Goal: Task Accomplishment & Management: Complete application form

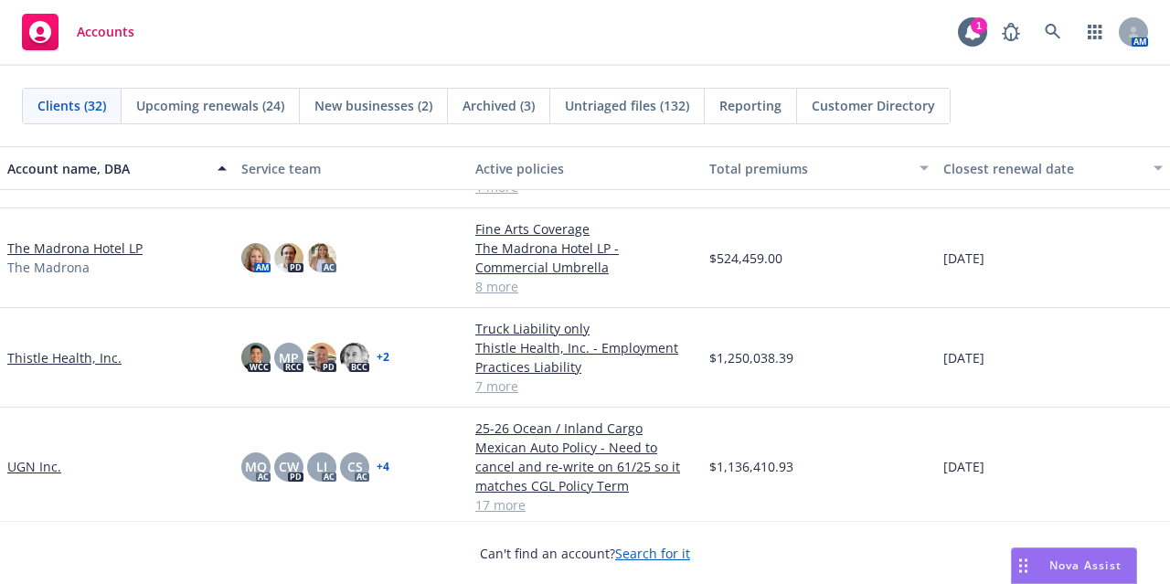
scroll to position [2113, 0]
click at [1054, 18] on link at bounding box center [1052, 32] width 37 height 37
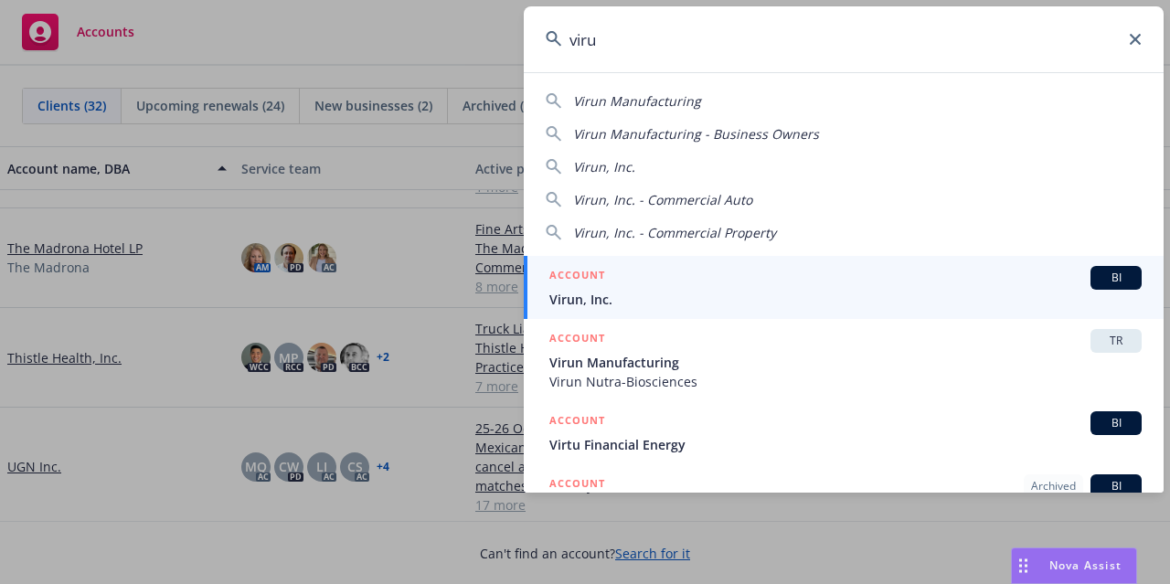
type input "viru"
click at [723, 286] on div "ACCOUNT BI" at bounding box center [845, 278] width 592 height 24
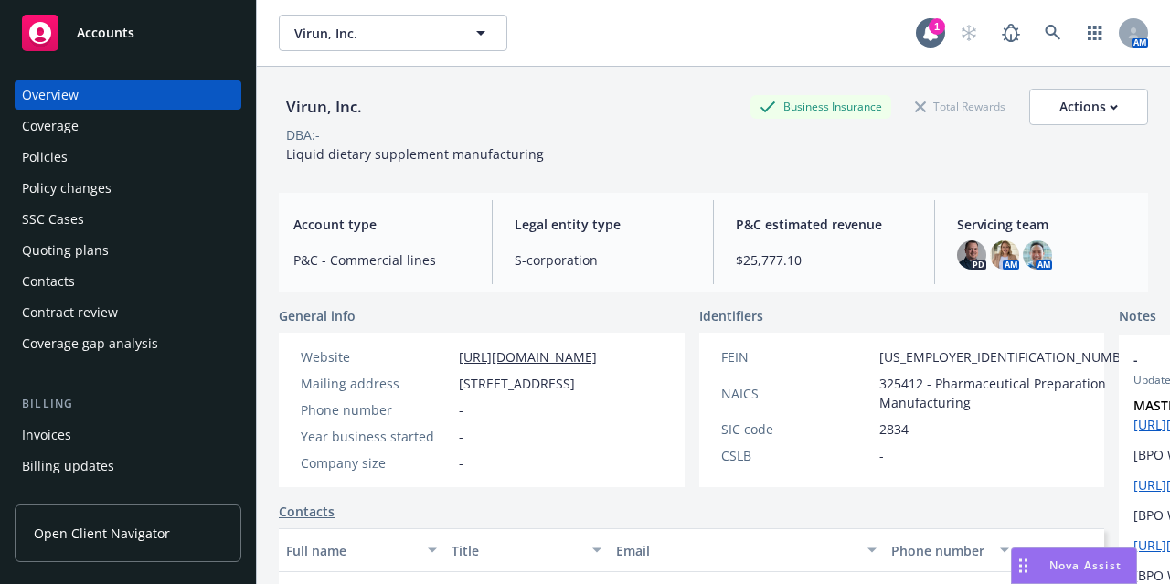
click at [124, 422] on div "Invoices" at bounding box center [128, 434] width 212 height 29
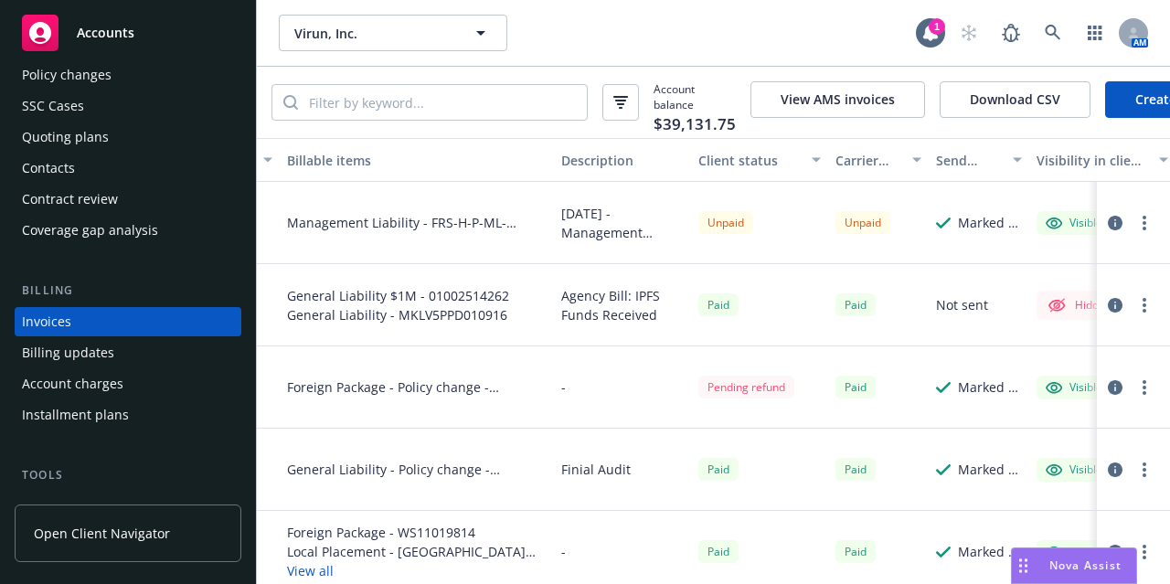
scroll to position [0, 373]
click at [1142, 225] on circle "button" at bounding box center [1144, 223] width 4 height 4
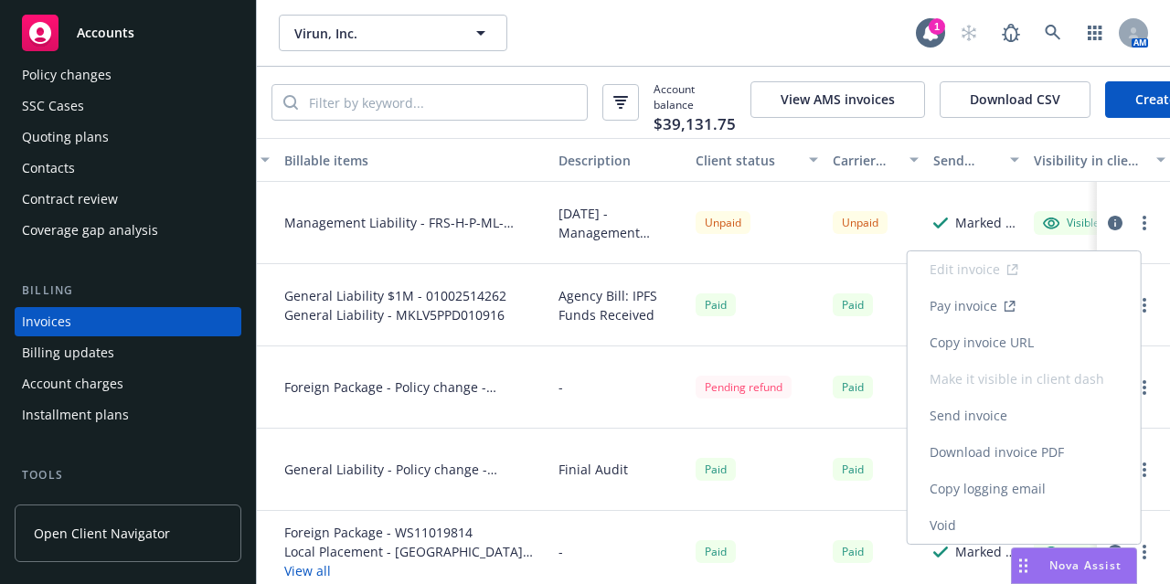
click at [1013, 518] on link "Void" at bounding box center [1023, 525] width 233 height 37
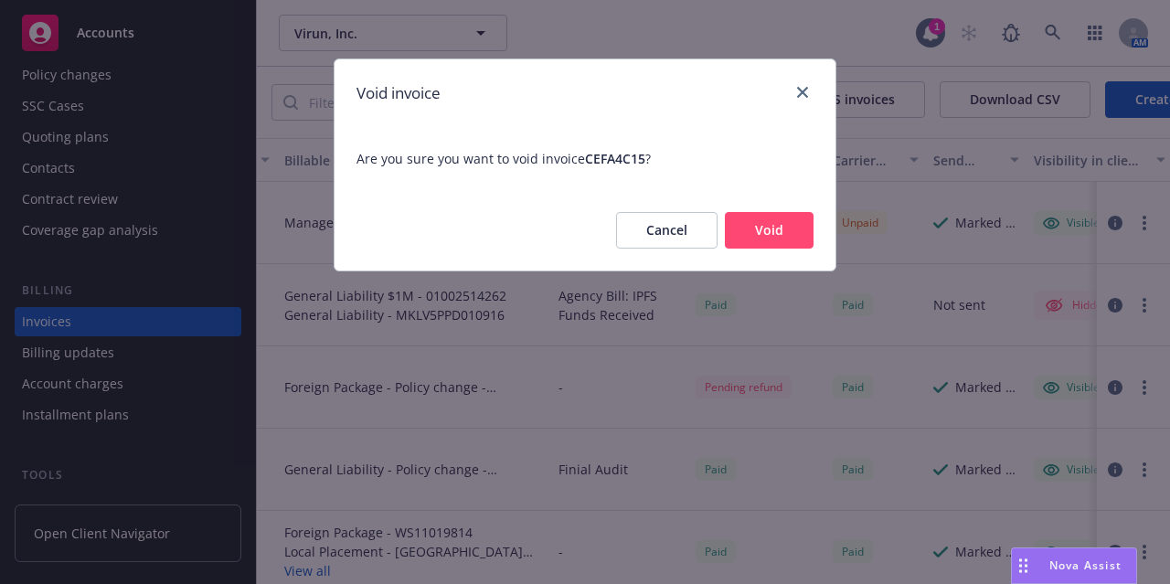
click at [784, 237] on button "Void" at bounding box center [769, 230] width 89 height 37
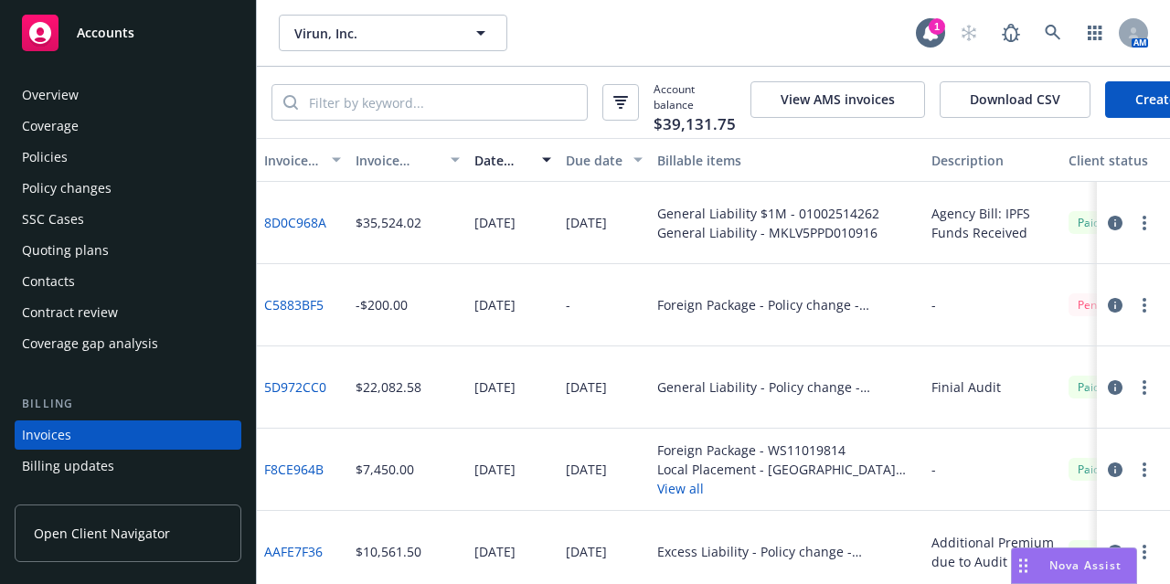
click at [174, 34] on div "Accounts" at bounding box center [128, 33] width 212 height 37
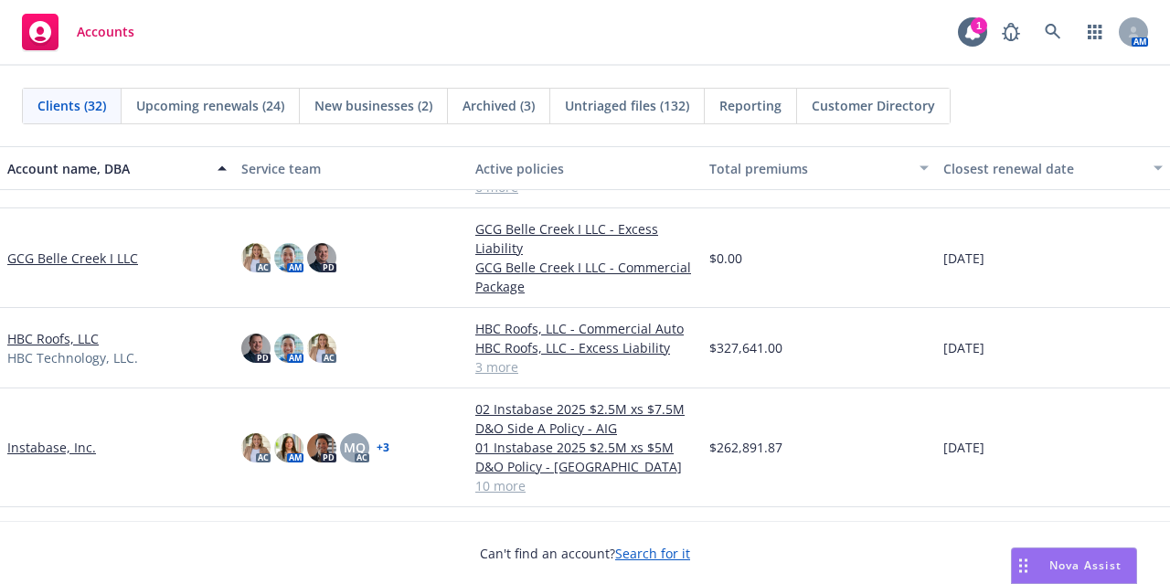
scroll to position [1052, 0]
click at [99, 248] on link "GCG Belle Creek I LLC" at bounding box center [72, 257] width 131 height 19
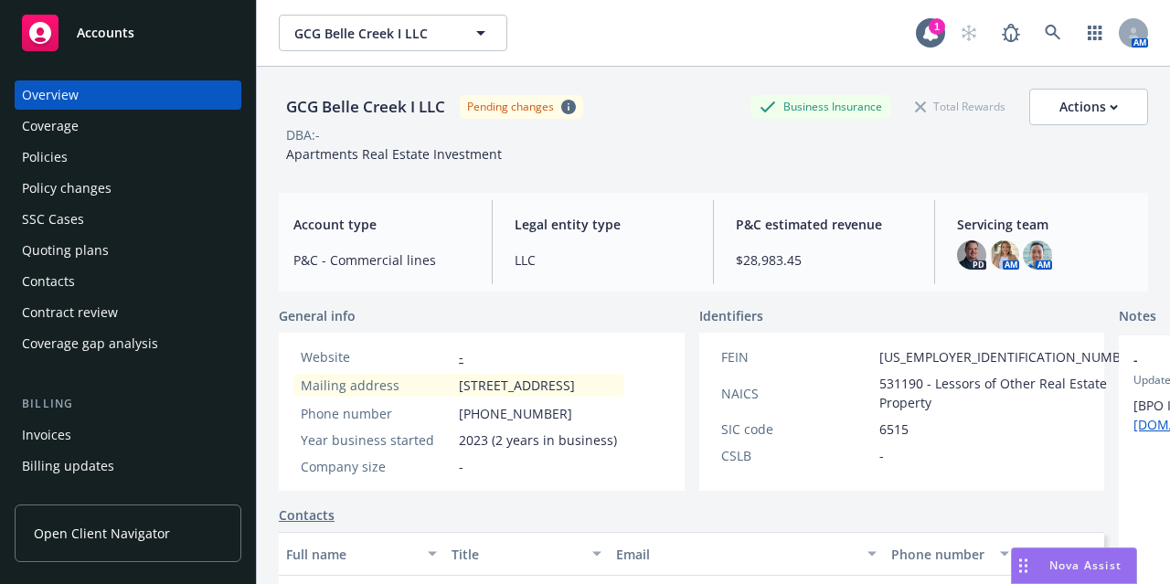
click at [163, 162] on div "Policies" at bounding box center [128, 157] width 212 height 29
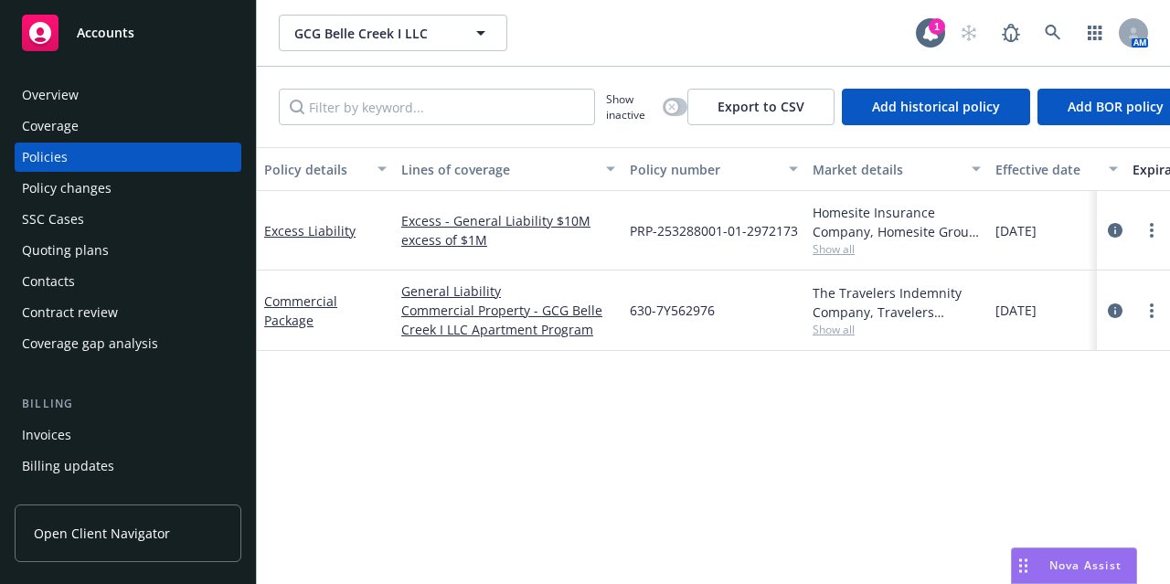
click at [841, 250] on span "Show all" at bounding box center [896, 249] width 168 height 16
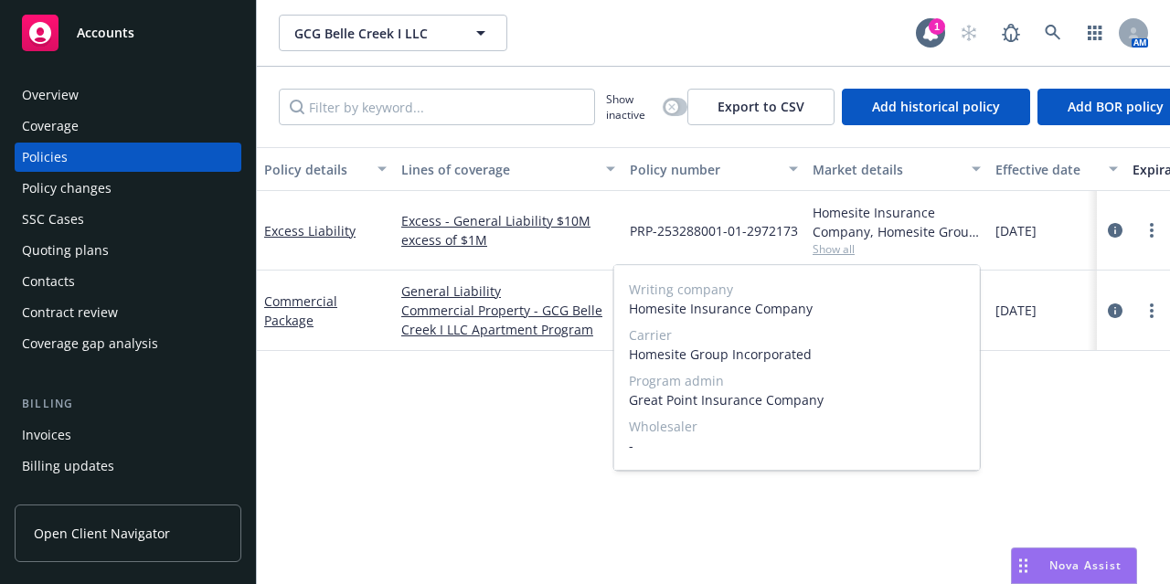
click at [841, 250] on span "Show all" at bounding box center [896, 249] width 168 height 16
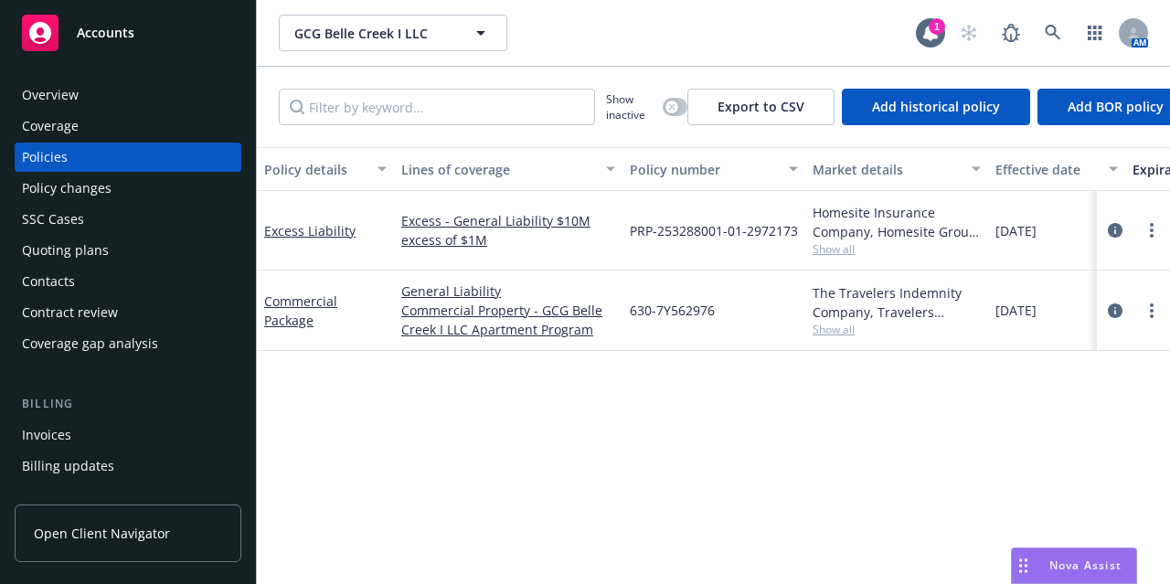
click at [820, 333] on span "Show all" at bounding box center [896, 330] width 168 height 16
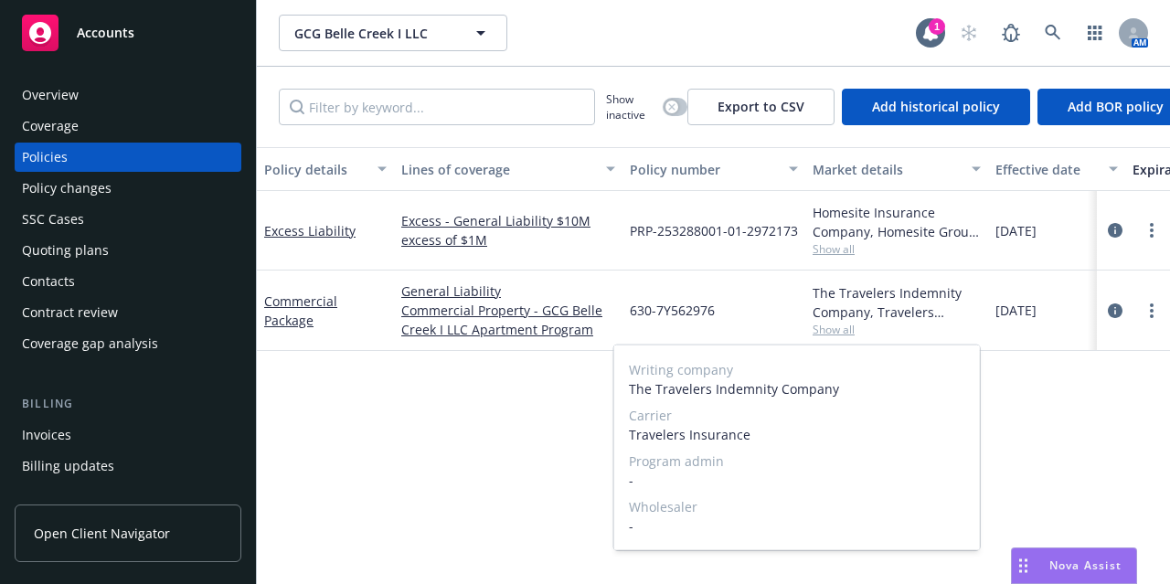
click at [820, 333] on span "Show all" at bounding box center [896, 330] width 168 height 16
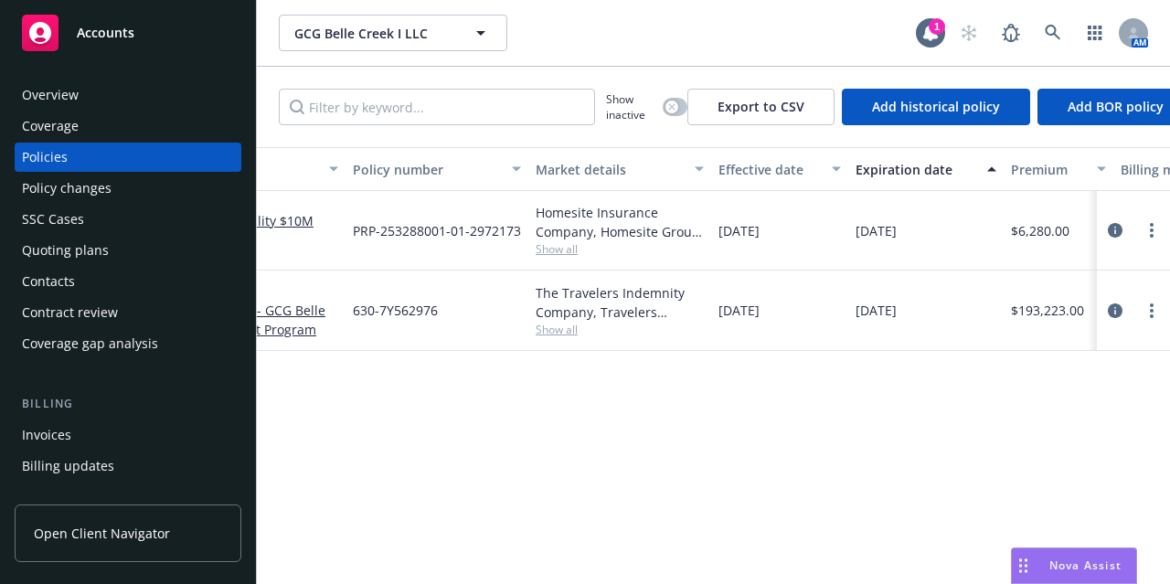
scroll to position [0, 287]
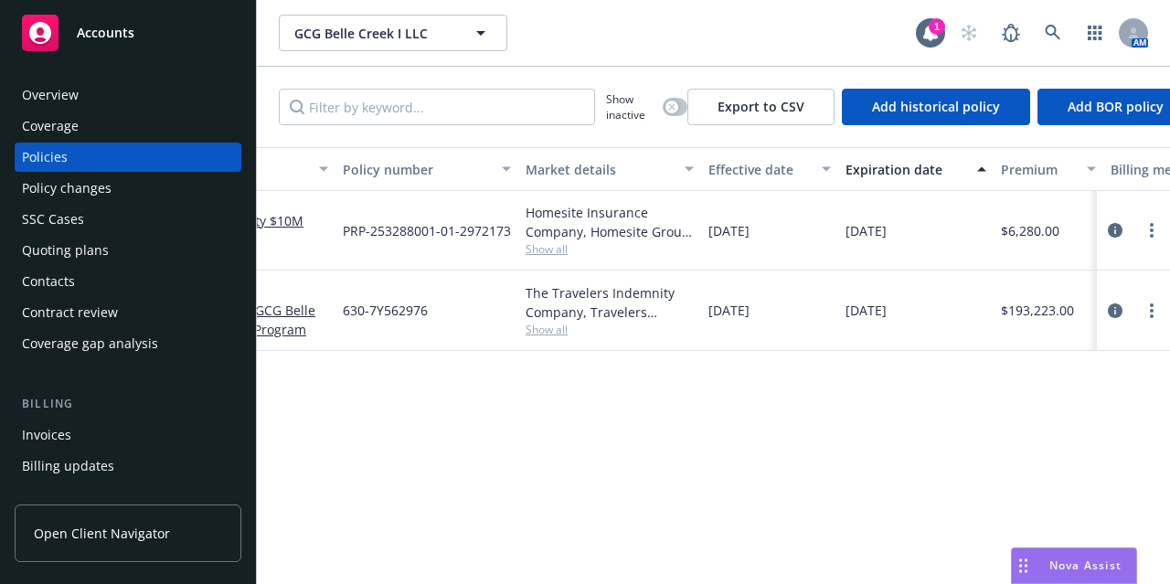
click at [557, 249] on span "Show all" at bounding box center [609, 249] width 168 height 16
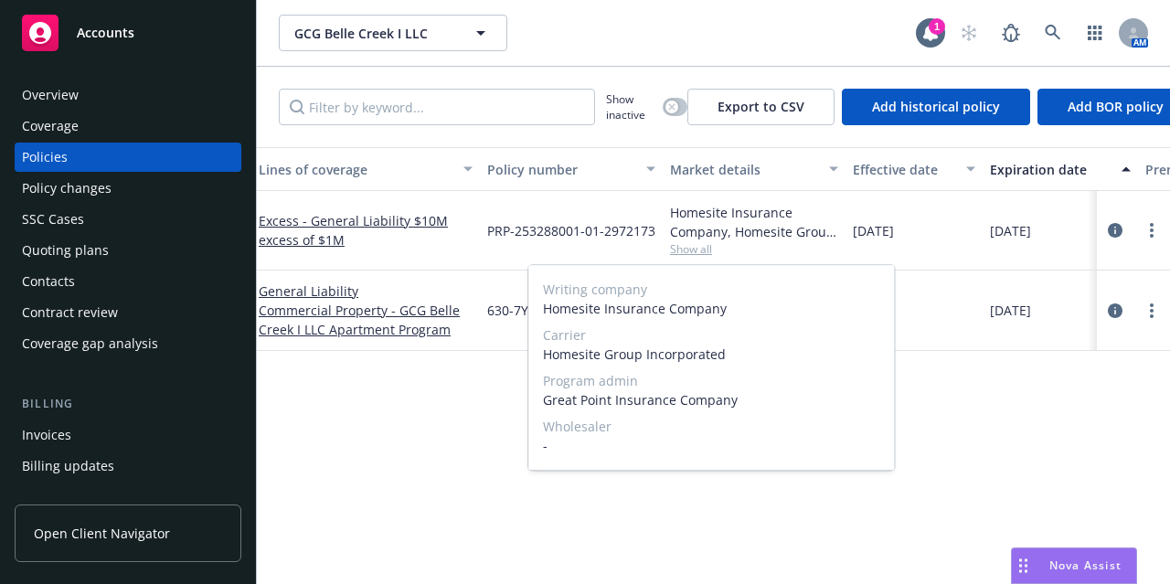
scroll to position [0, 0]
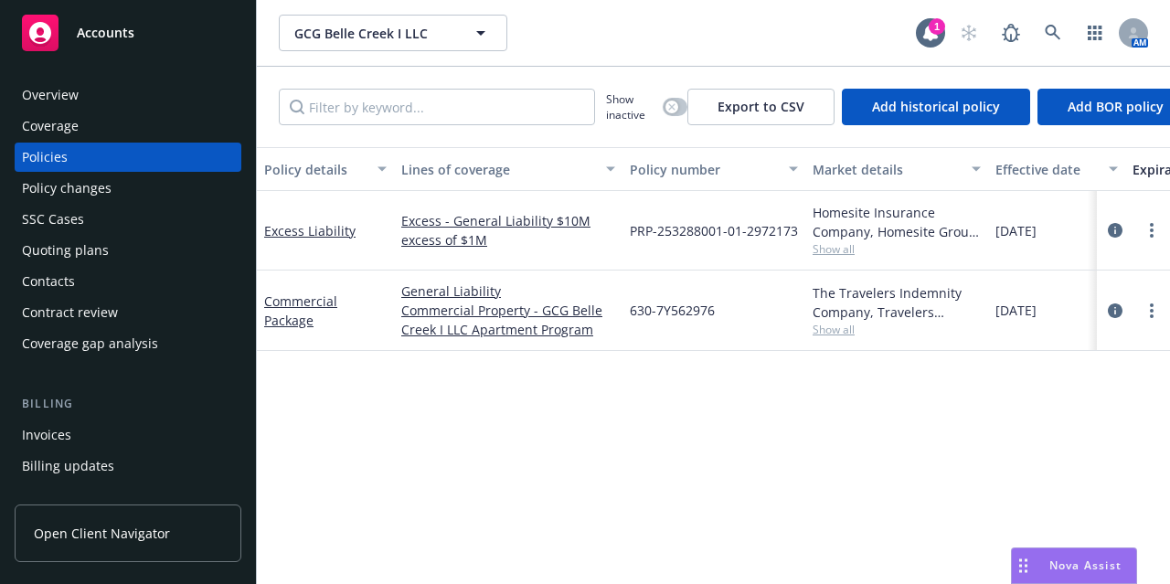
click at [450, 445] on div "Policy details Lines of coverage Policy number Market details Effective date Ex…" at bounding box center [713, 358] width 913 height 423
click at [835, 332] on span "Show all" at bounding box center [896, 330] width 168 height 16
click at [441, 496] on div "Policy details Lines of coverage Policy number Market details Effective date Ex…" at bounding box center [713, 358] width 913 height 423
click at [940, 28] on div "1" at bounding box center [936, 26] width 16 height 16
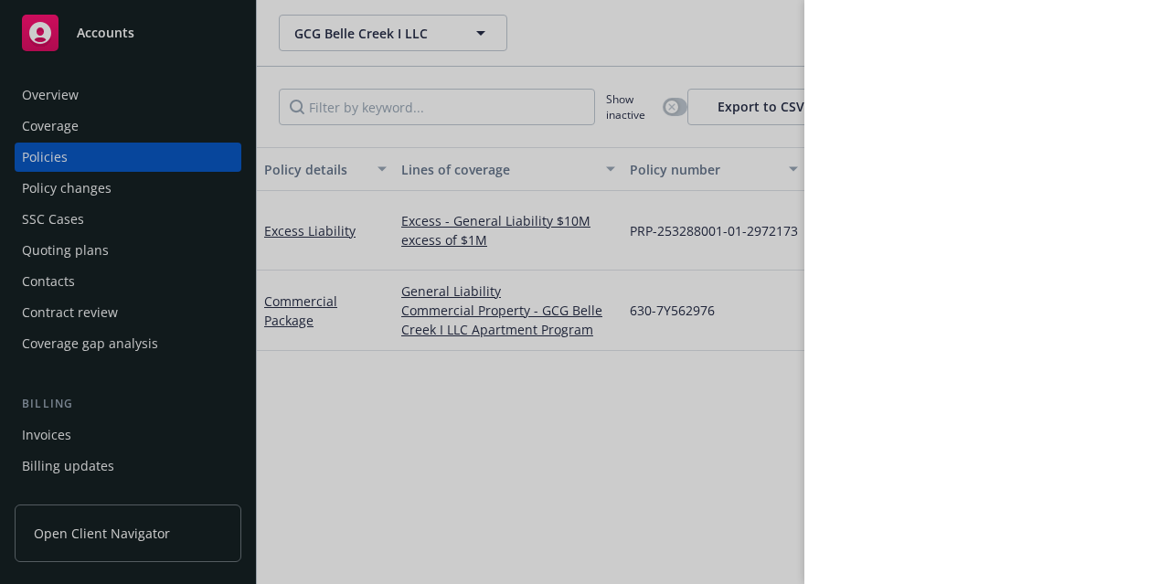
click at [660, 31] on div at bounding box center [585, 292] width 1170 height 584
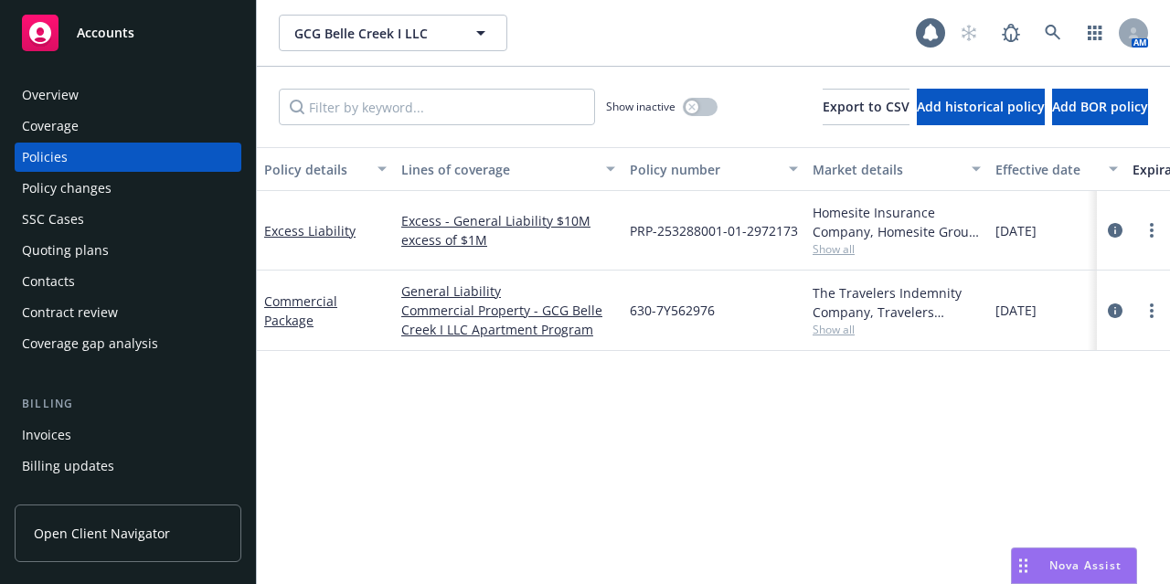
click at [342, 239] on div "Excess Liability" at bounding box center [325, 230] width 122 height 19
click at [342, 237] on link "Excess Liability" at bounding box center [309, 230] width 91 height 17
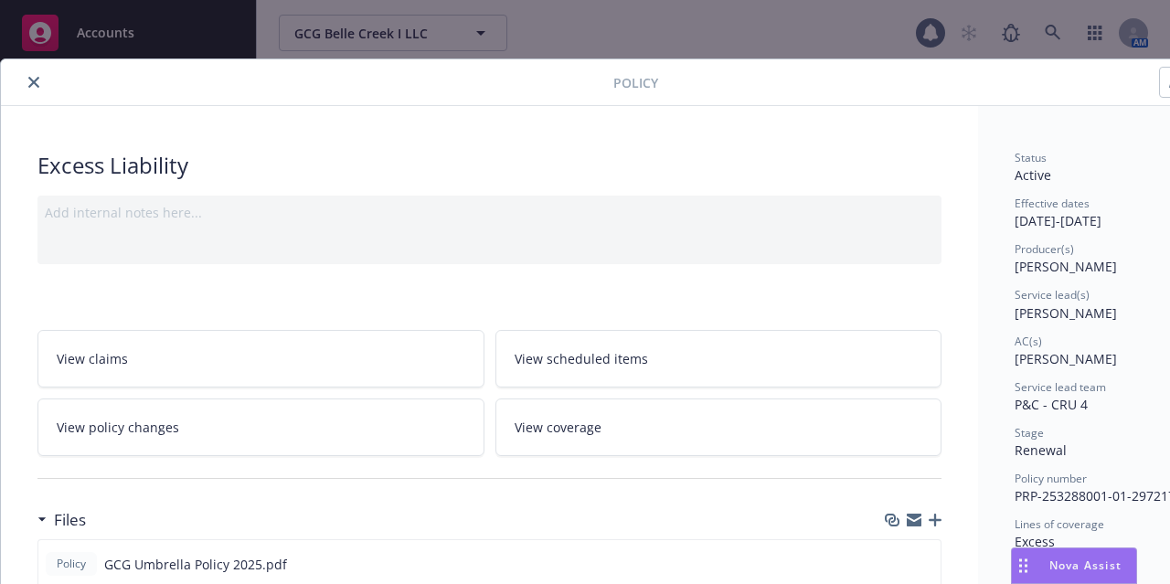
click at [33, 83] on icon "close" at bounding box center [33, 82] width 11 height 11
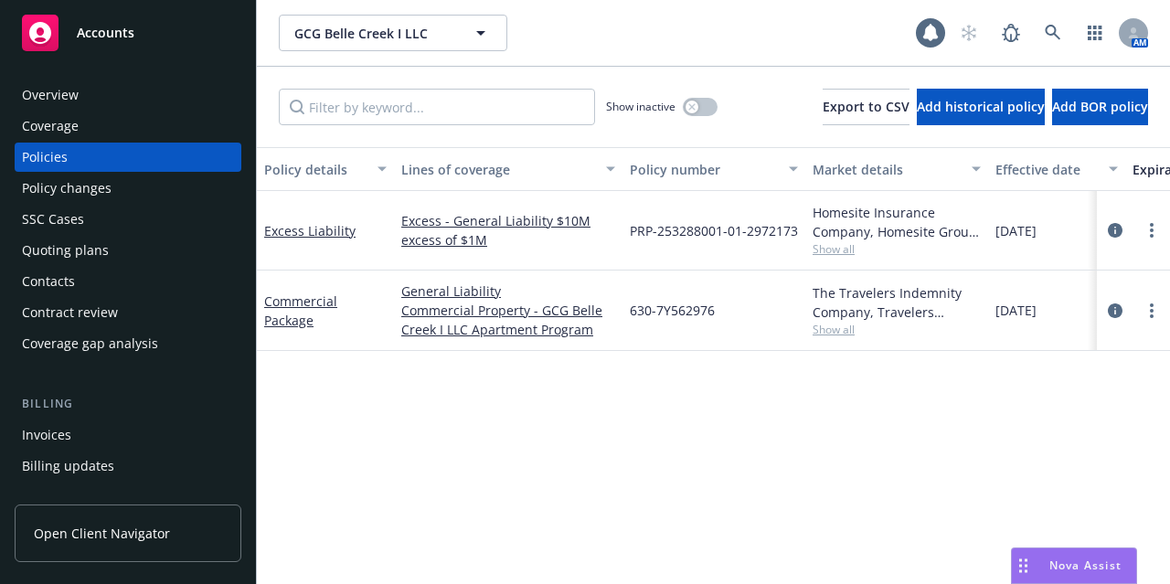
click at [162, 432] on div "Invoices" at bounding box center [128, 434] width 212 height 29
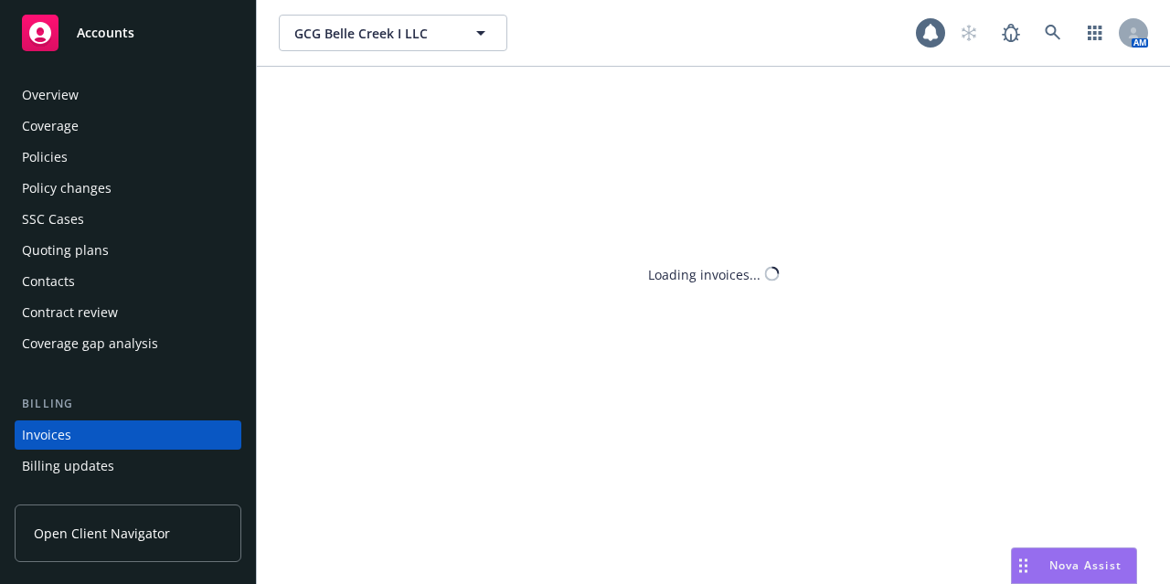
scroll to position [113, 0]
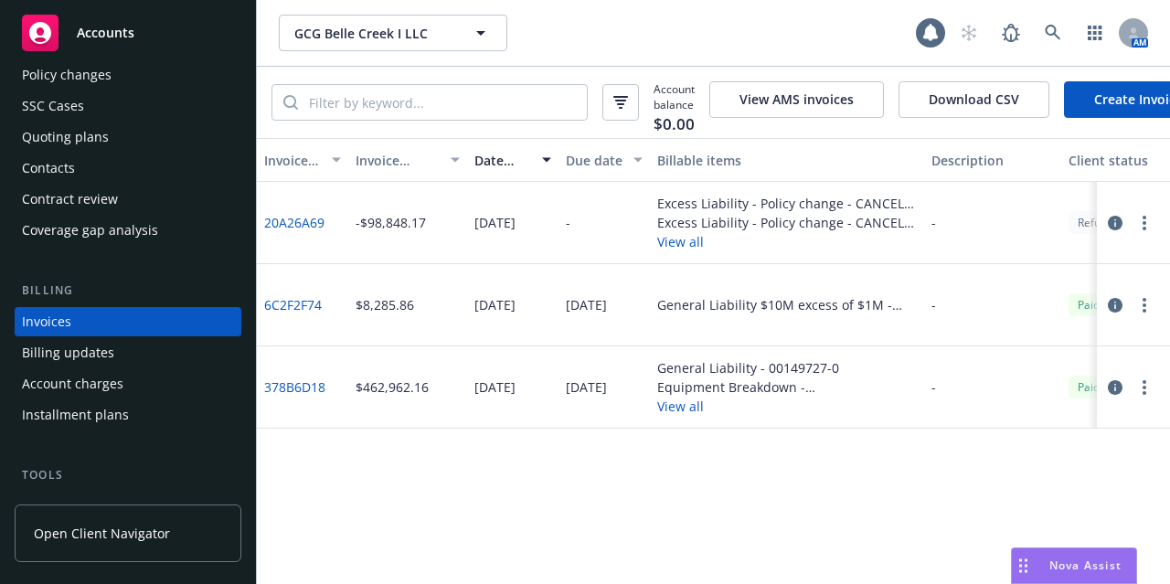
click at [1113, 88] on link "Create Invoice" at bounding box center [1138, 99] width 149 height 37
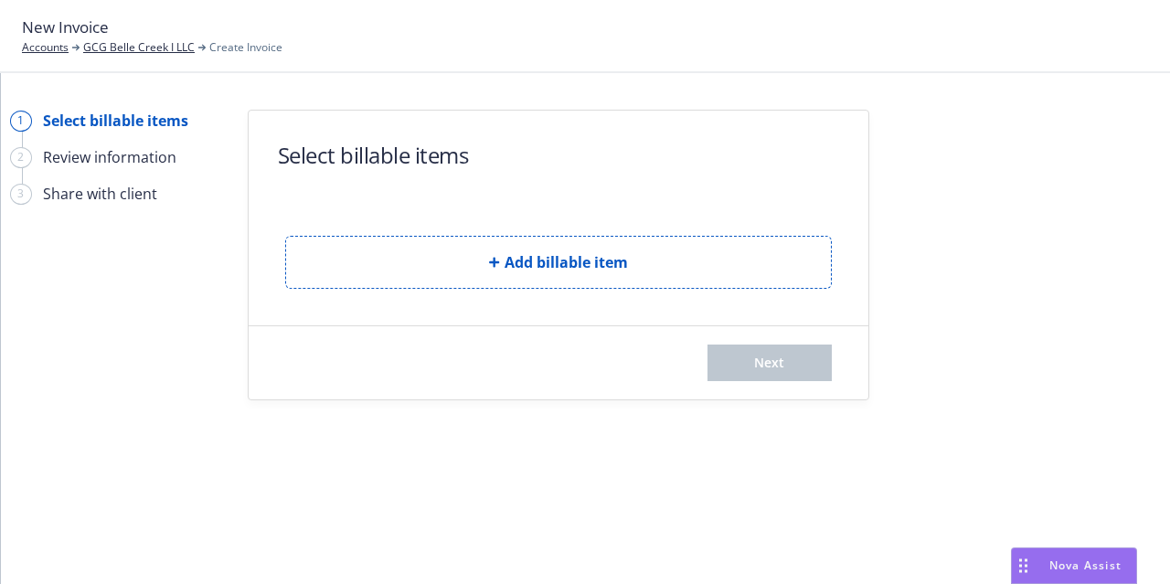
click at [548, 273] on button "Add billable item" at bounding box center [558, 262] width 546 height 53
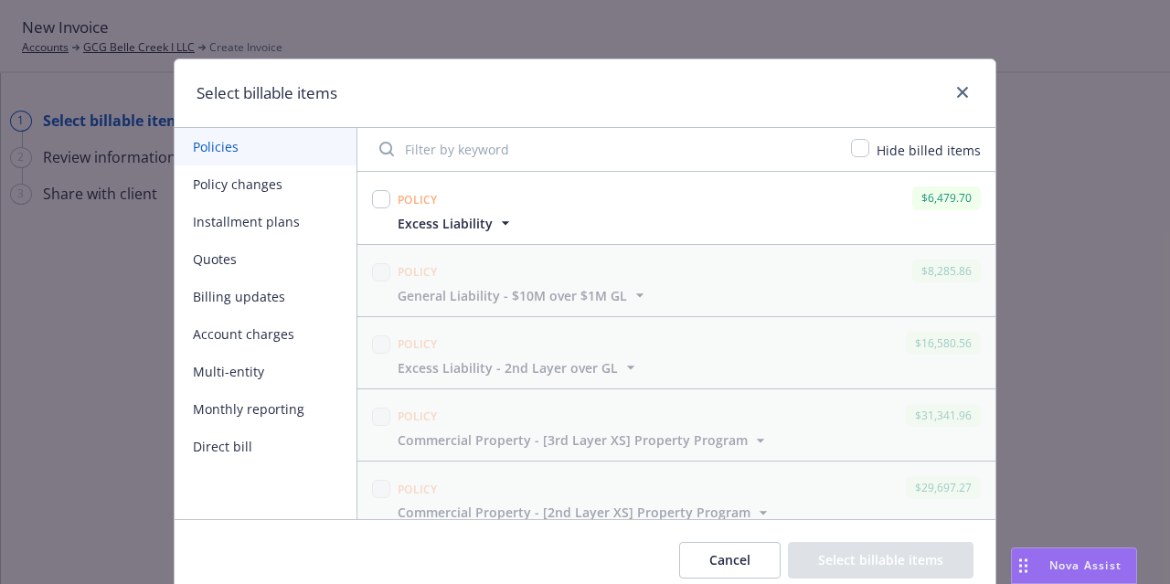
click at [451, 220] on span "Excess Liability" at bounding box center [445, 223] width 95 height 19
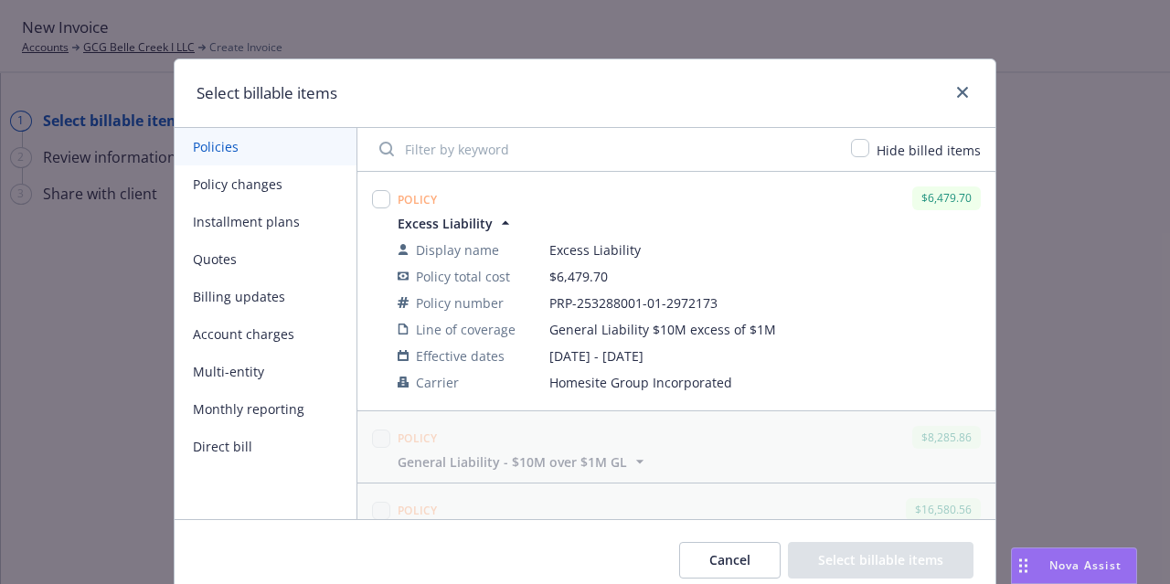
click at [451, 220] on span "Excess Liability" at bounding box center [445, 223] width 95 height 19
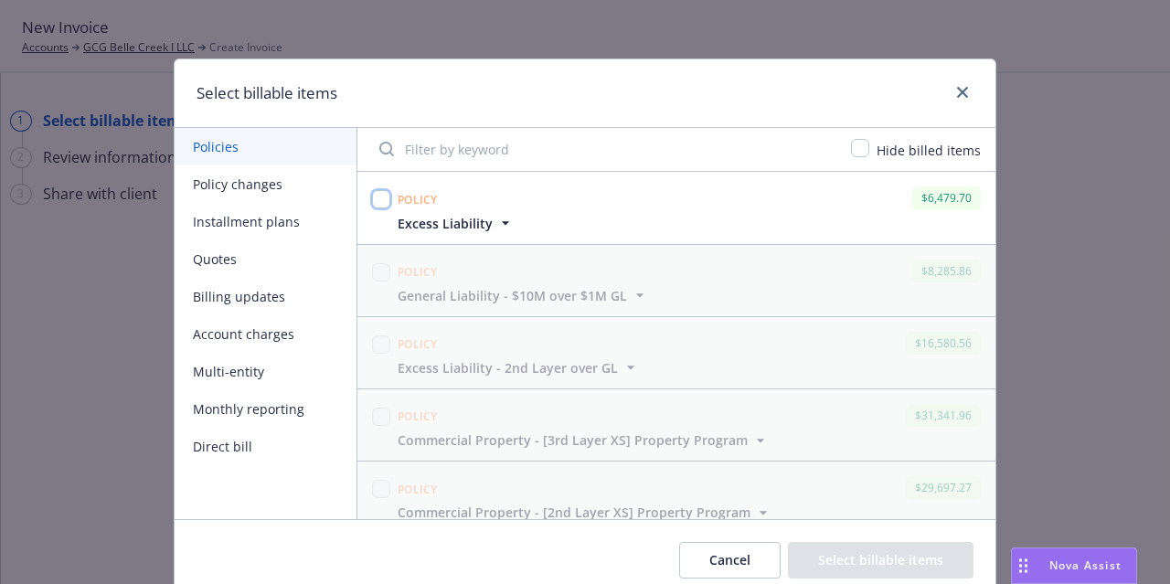
click at [372, 196] on input "checkbox" at bounding box center [381, 199] width 18 height 18
checkbox input "true"
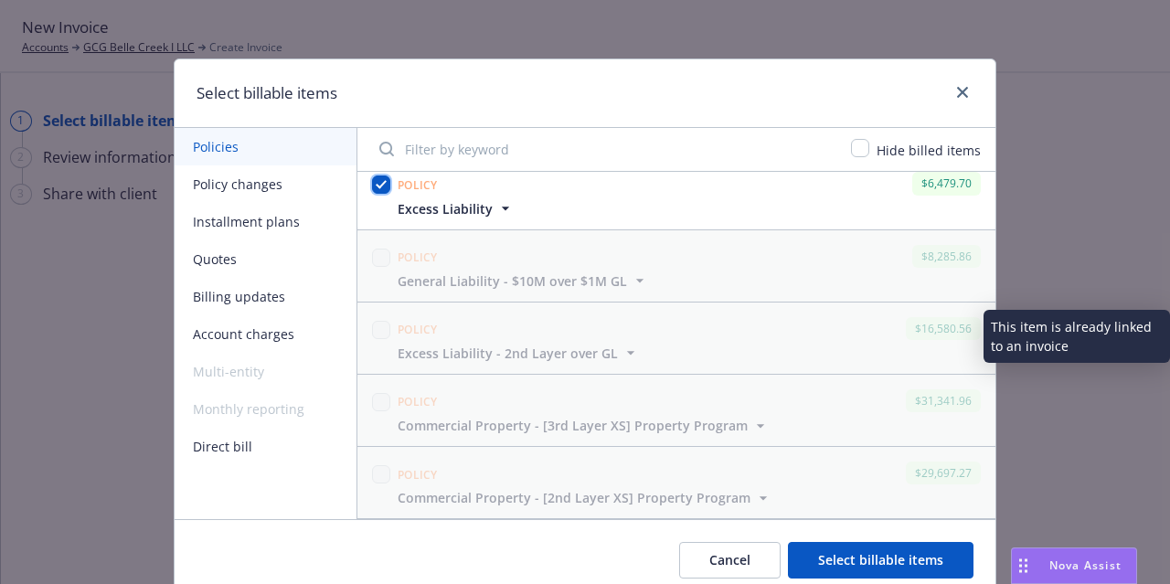
scroll to position [16, 0]
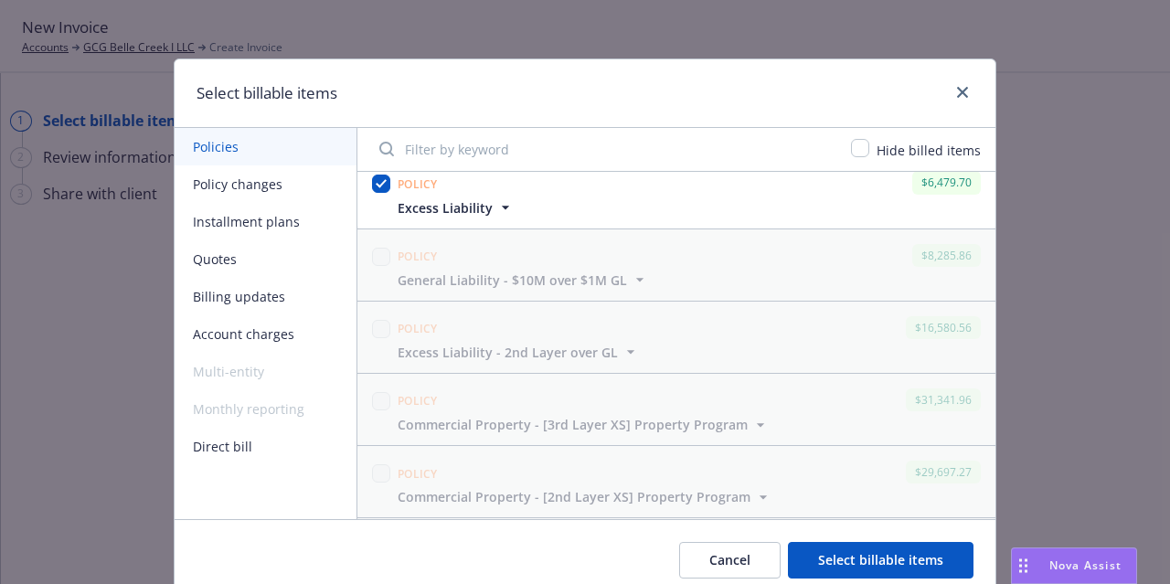
click at [886, 565] on button "Select billable items" at bounding box center [881, 560] width 186 height 37
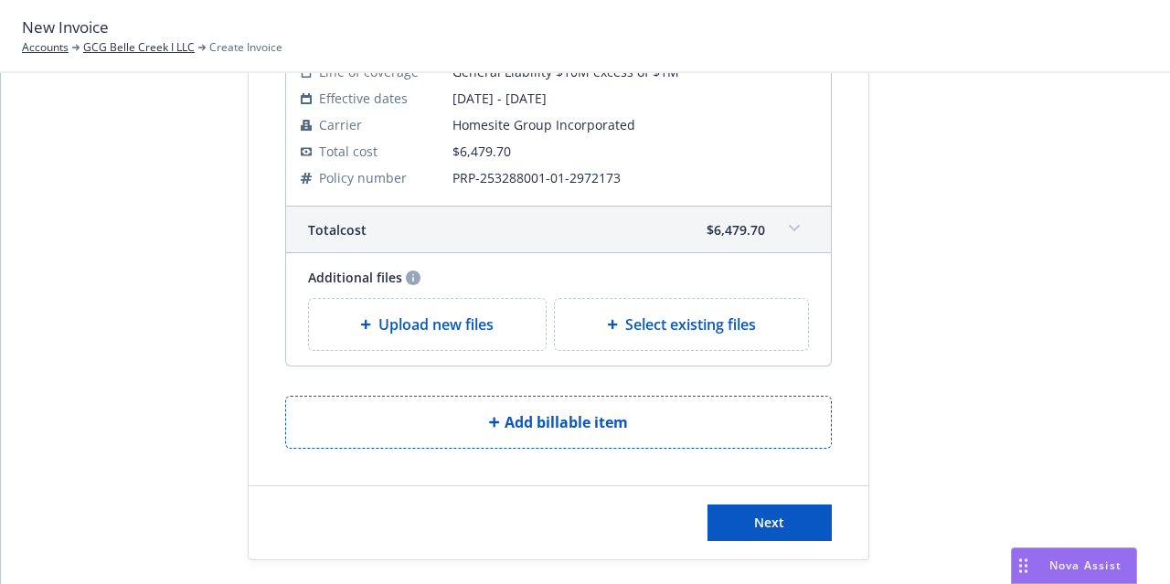
scroll to position [222, 0]
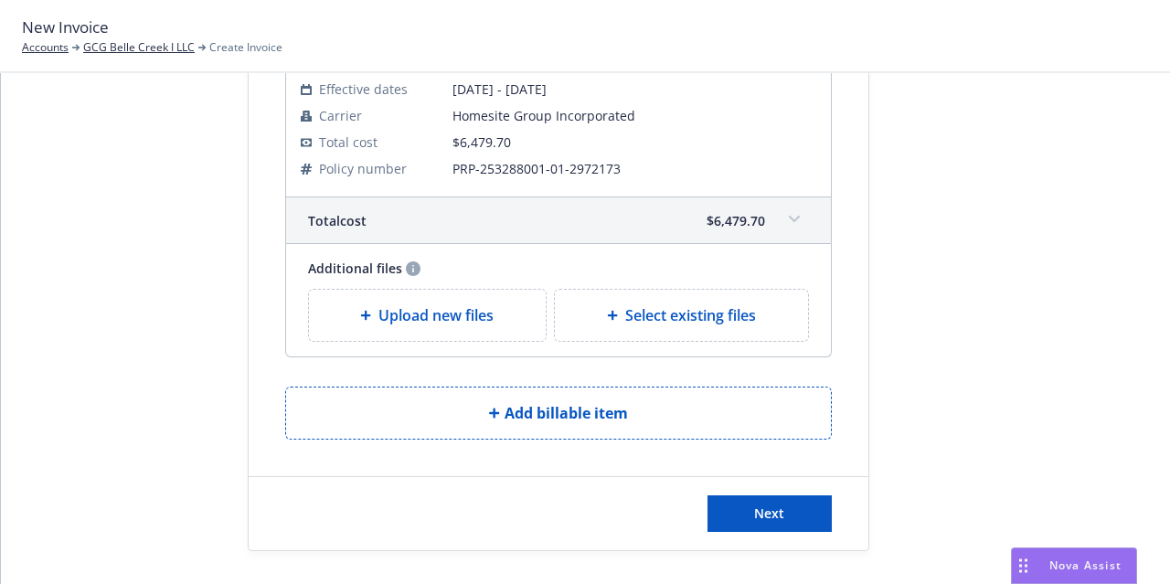
click at [379, 332] on div "Upload new files" at bounding box center [428, 315] width 238 height 51
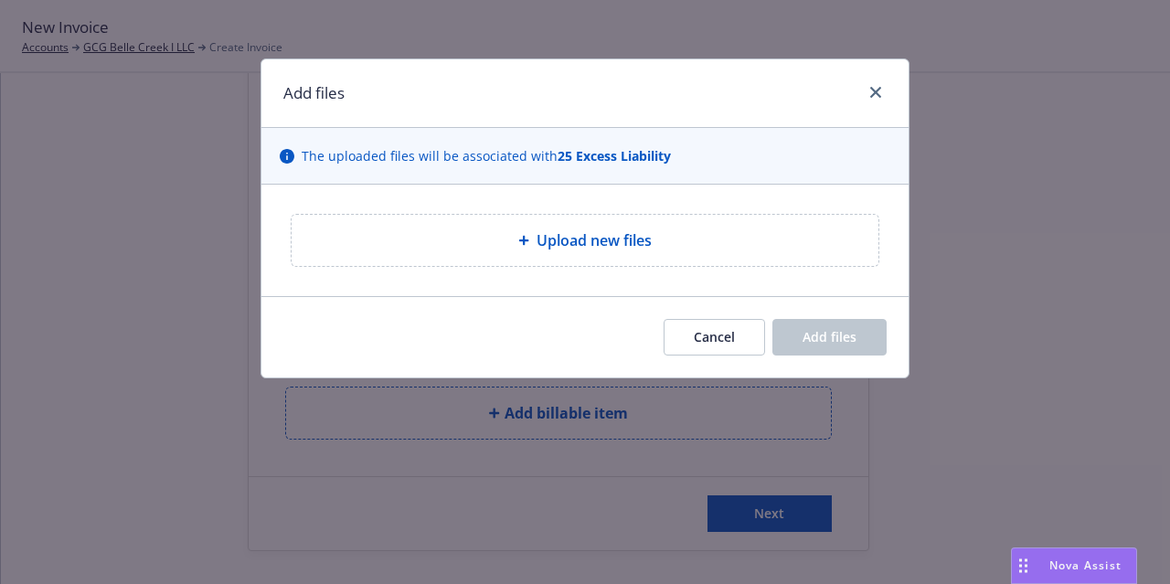
click at [519, 239] on icon at bounding box center [524, 241] width 10 height 10
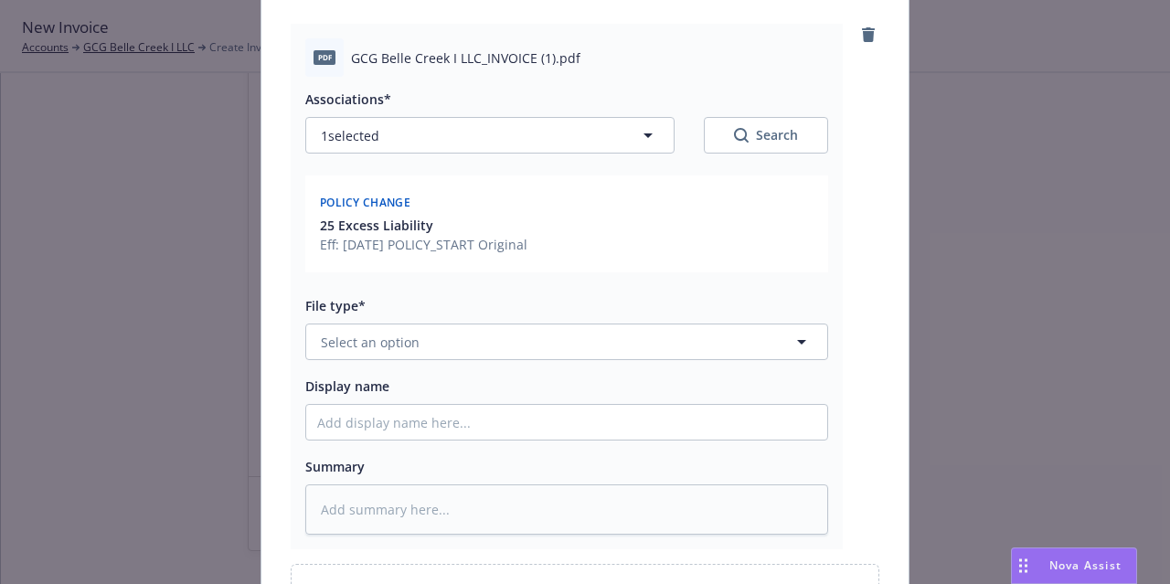
scroll to position [192, 0]
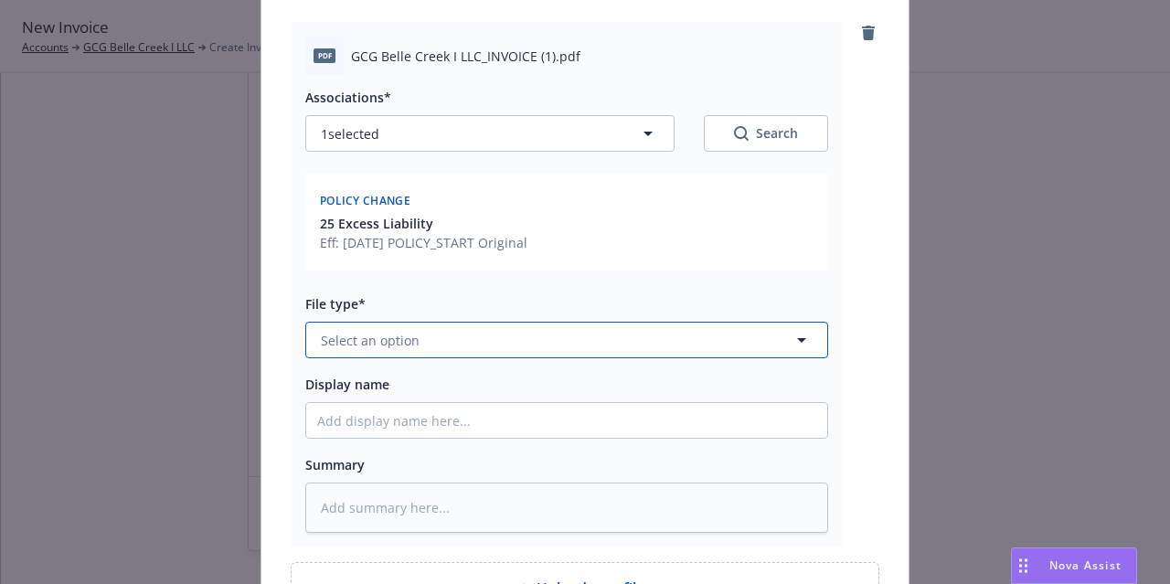
click at [536, 341] on button "Select an option" at bounding box center [566, 340] width 523 height 37
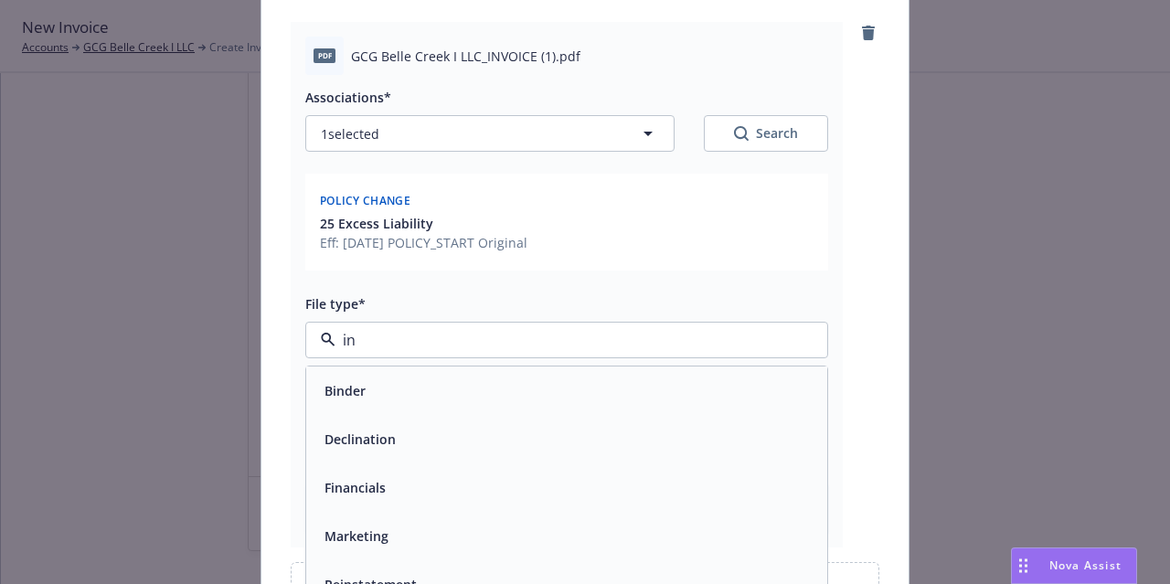
type input "inv"
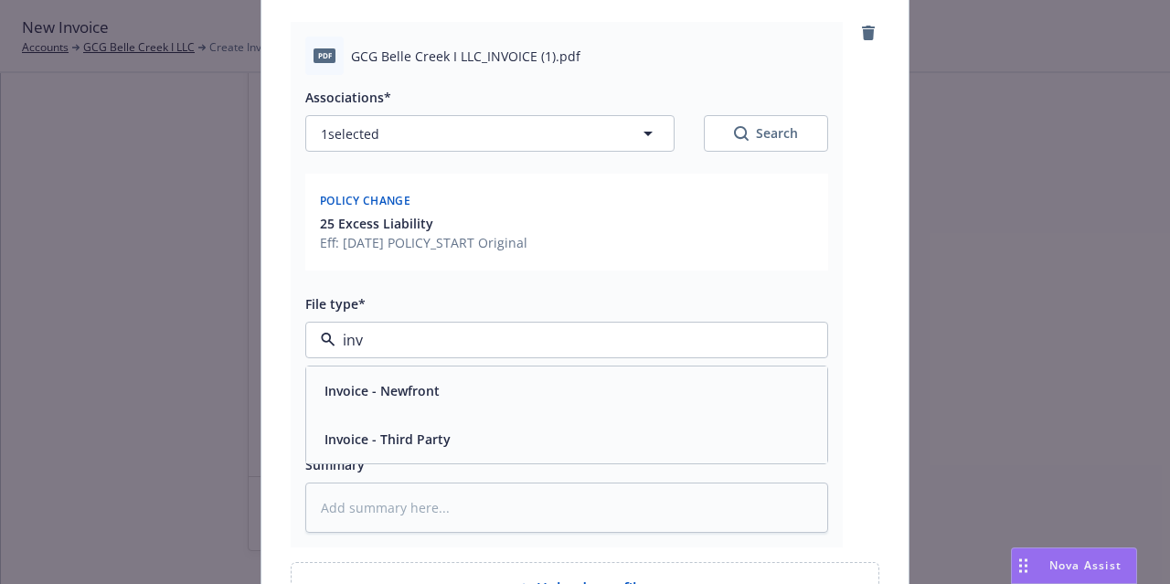
click at [521, 429] on div "Invoice - Third Party" at bounding box center [566, 439] width 499 height 27
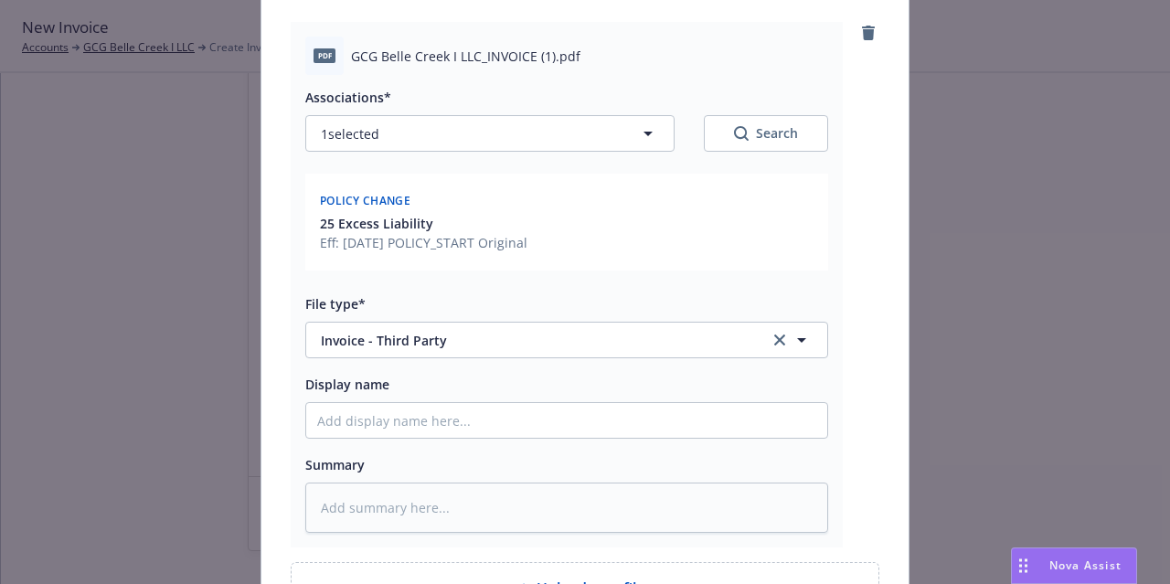
scroll to position [390, 0]
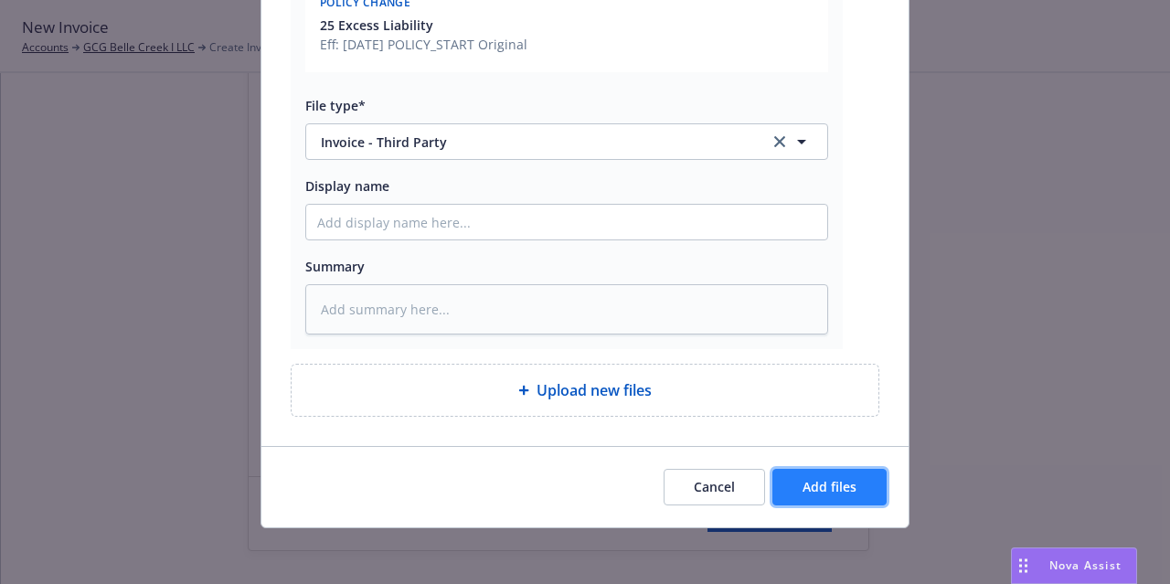
click at [839, 478] on span "Add files" at bounding box center [829, 486] width 54 height 17
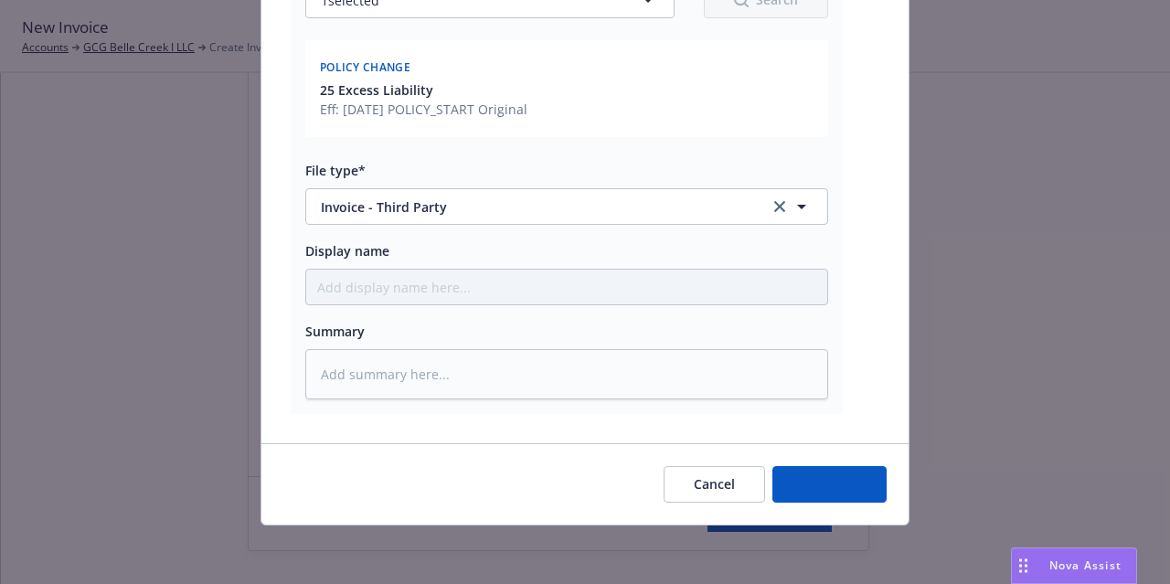
scroll to position [324, 0]
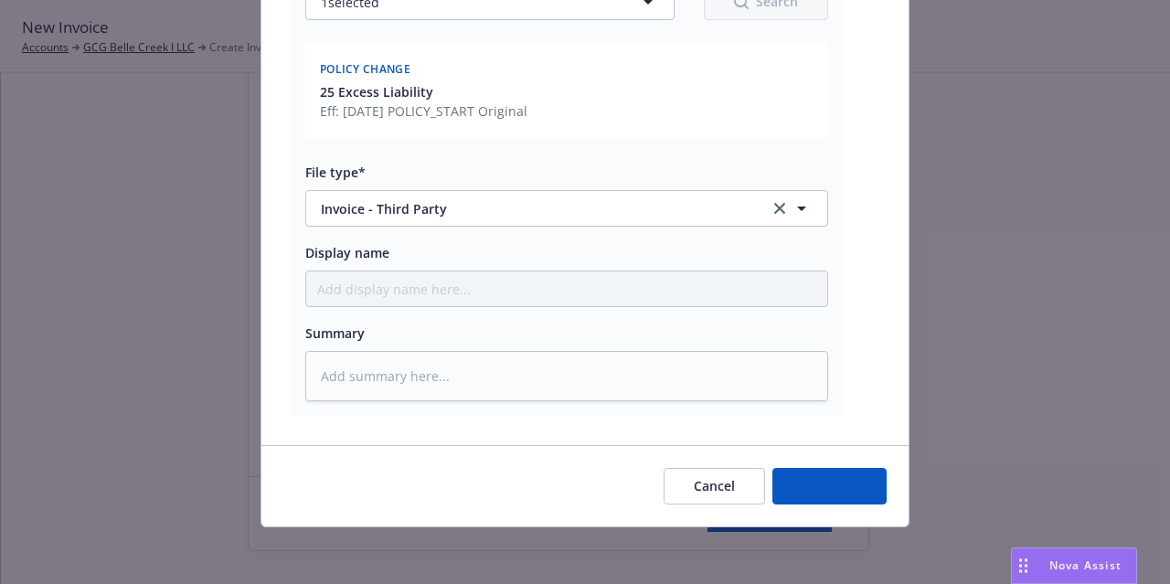
type textarea "x"
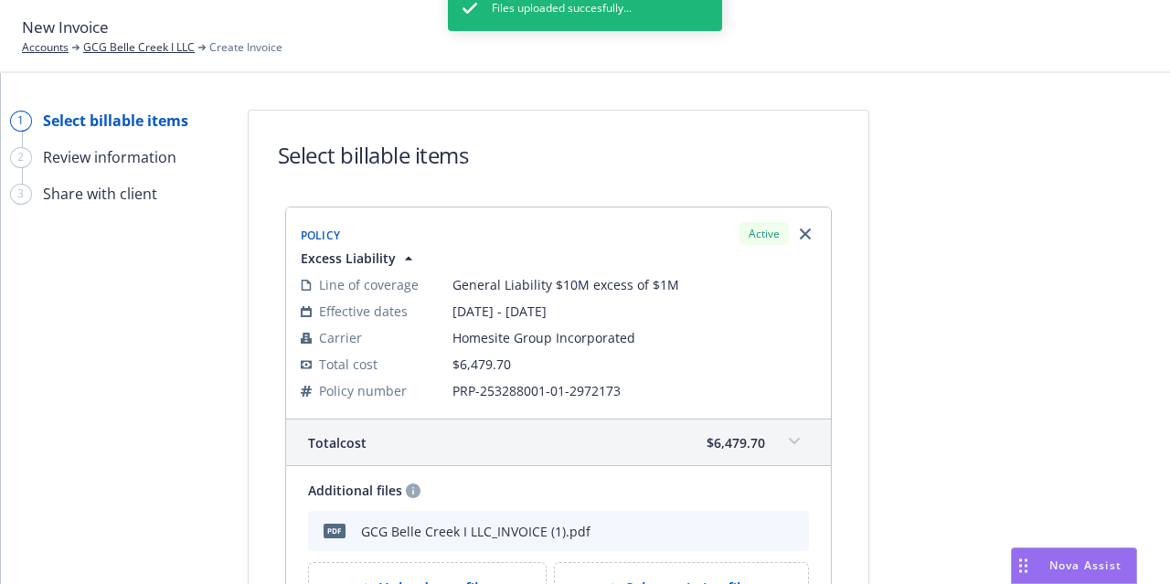
scroll to position [273, 0]
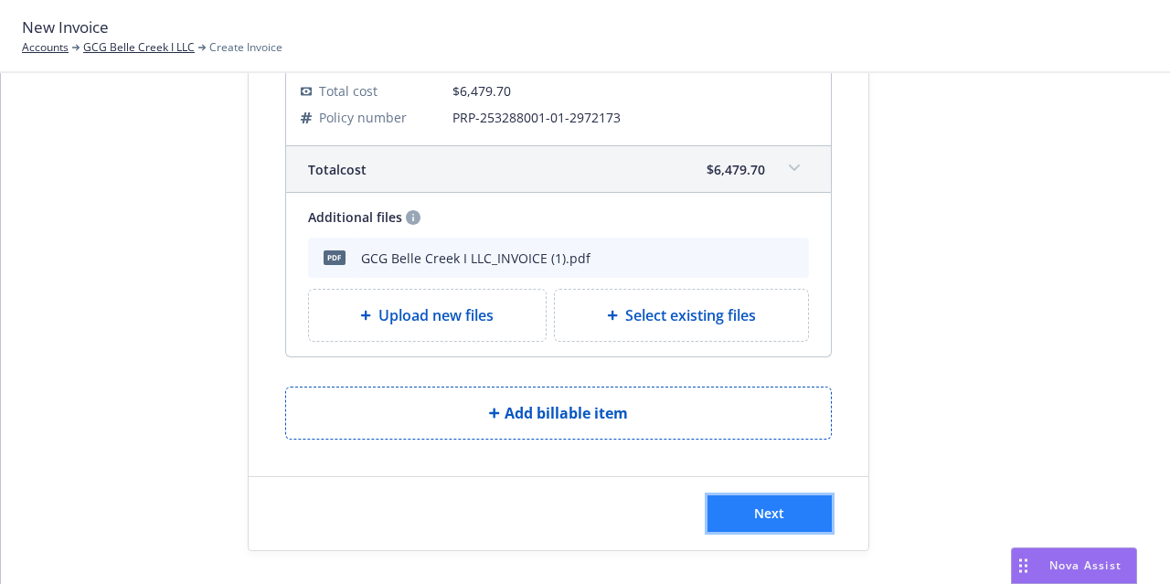
click at [768, 518] on button "Next" at bounding box center [769, 513] width 124 height 37
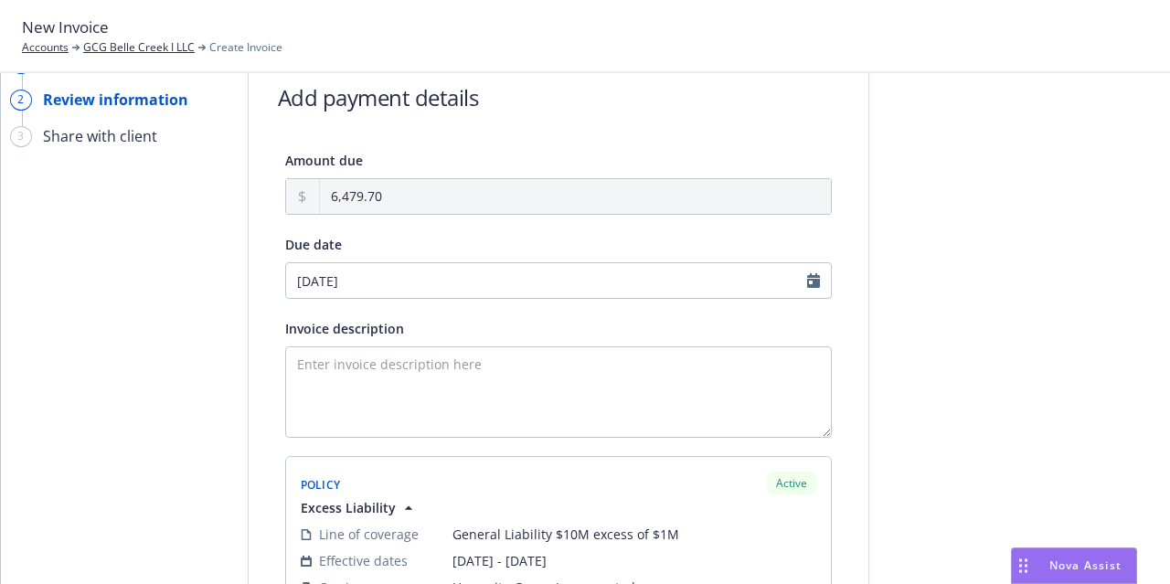
scroll to position [0, 0]
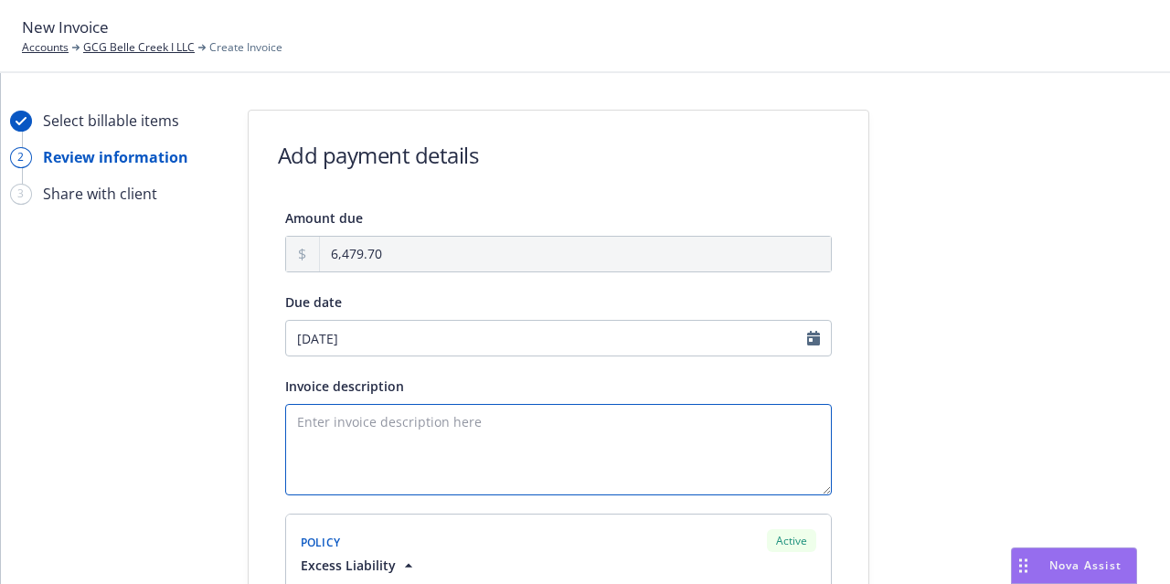
click at [364, 423] on textarea "Invoice description" at bounding box center [558, 449] width 546 height 91
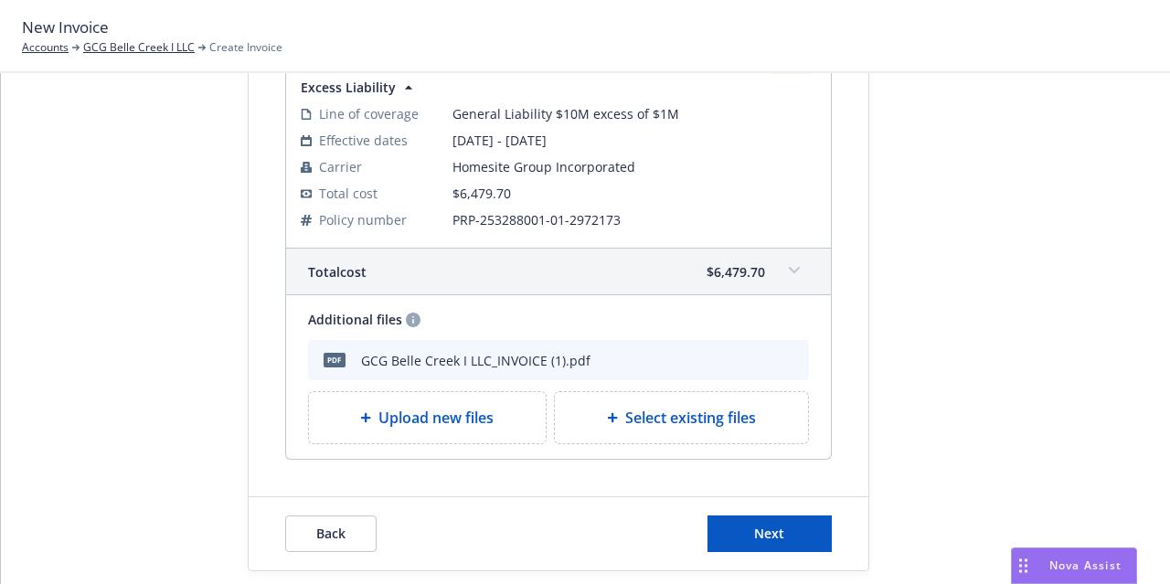
scroll to position [498, 0]
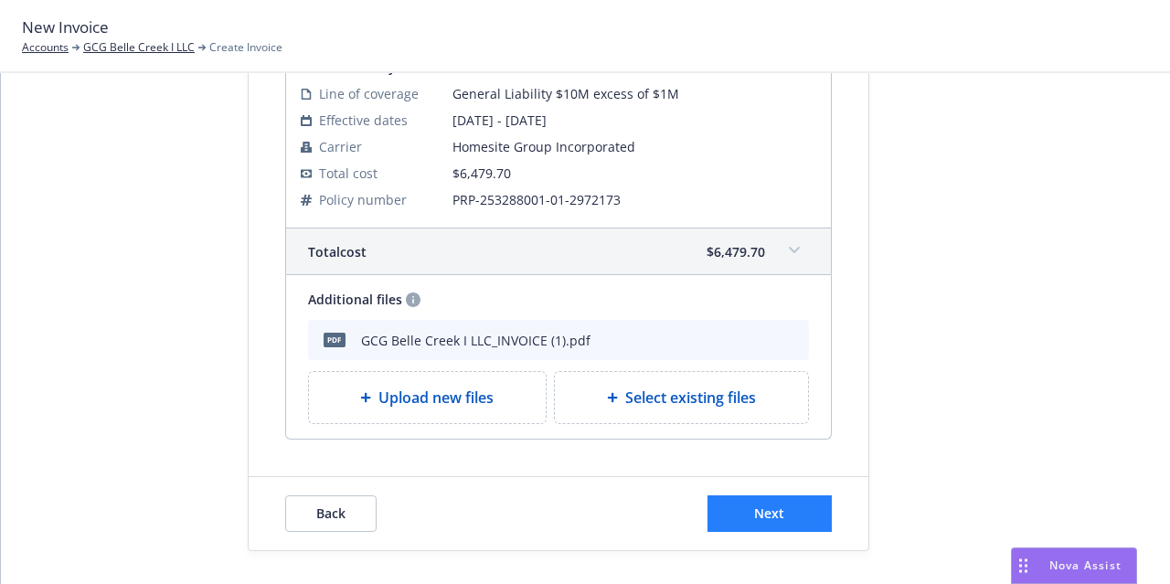
type textarea "[DATE] - Excess Policy Invoice"
click at [793, 519] on button "Next" at bounding box center [769, 513] width 124 height 37
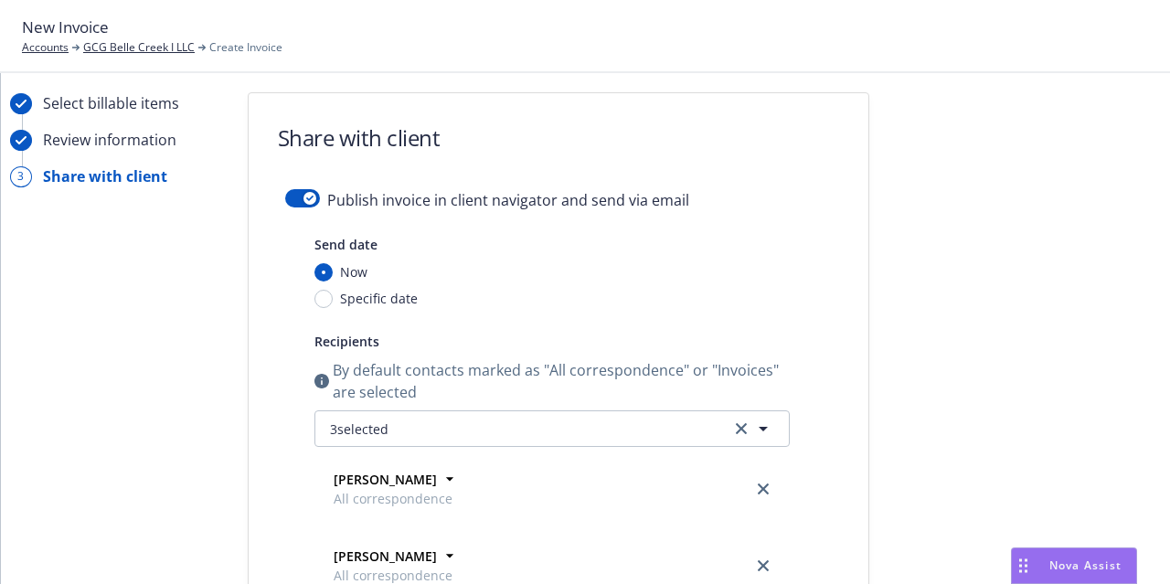
scroll to position [0, 0]
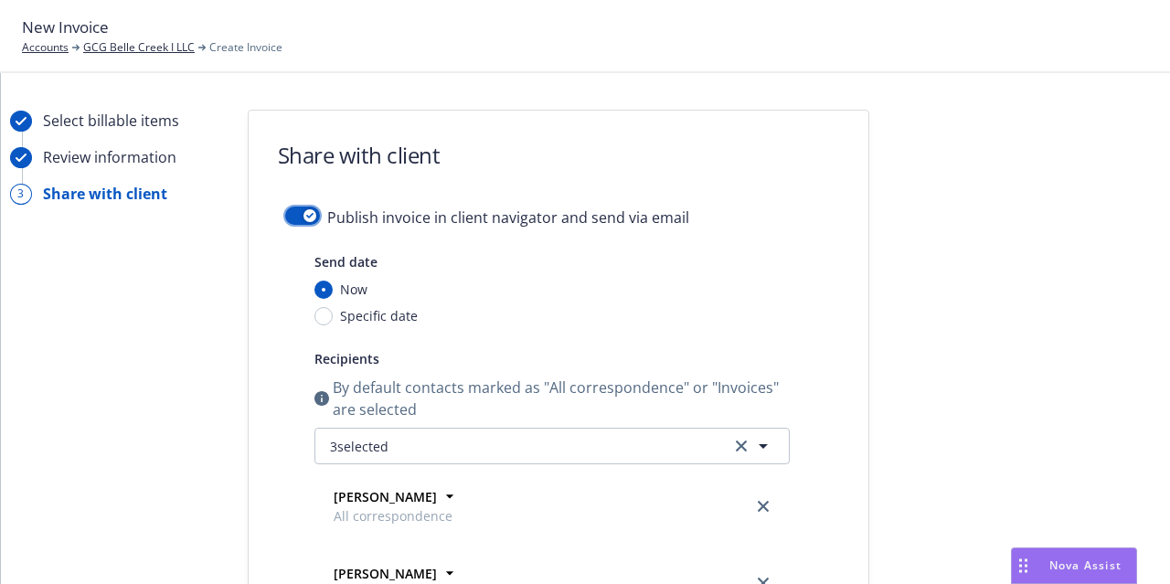
click at [295, 220] on button "button" at bounding box center [302, 216] width 35 height 18
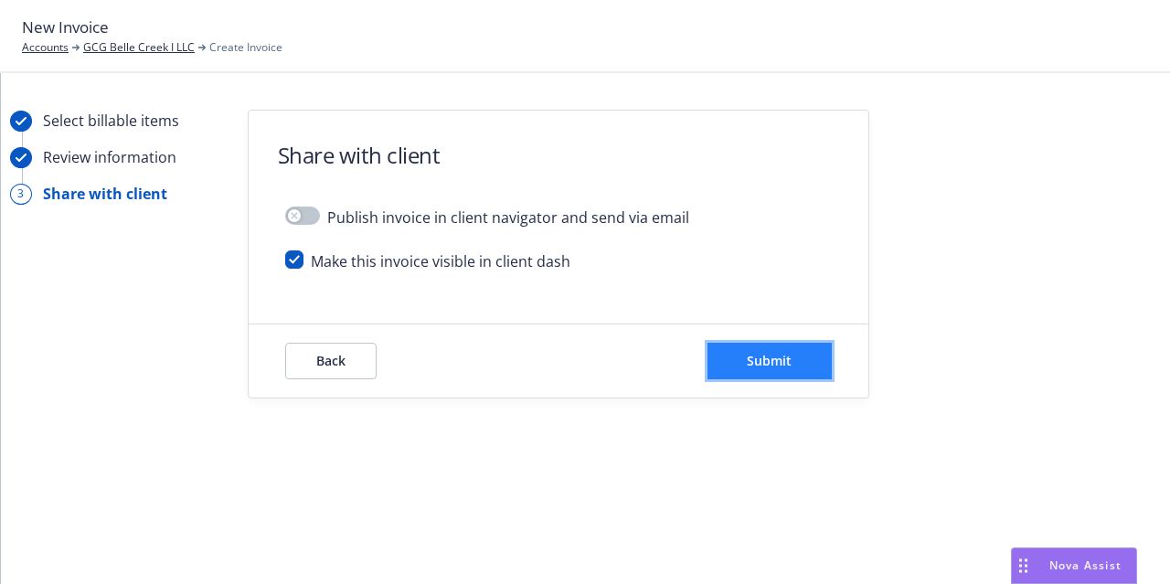
click at [788, 362] on span "Submit" at bounding box center [769, 360] width 45 height 17
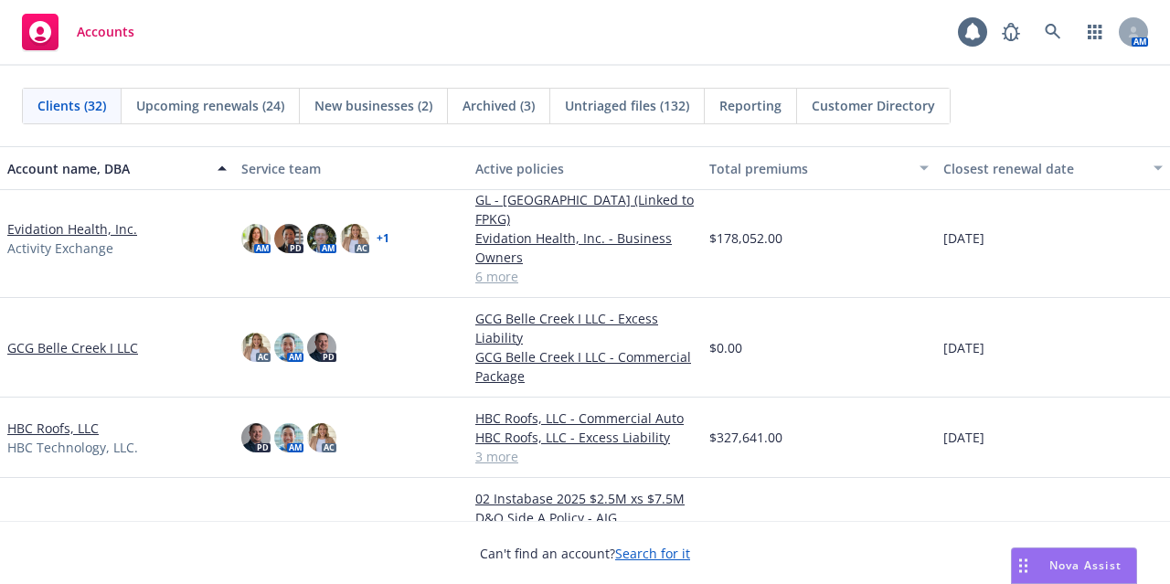
scroll to position [989, 0]
click at [104, 337] on link "GCG Belle Creek I LLC" at bounding box center [72, 346] width 131 height 19
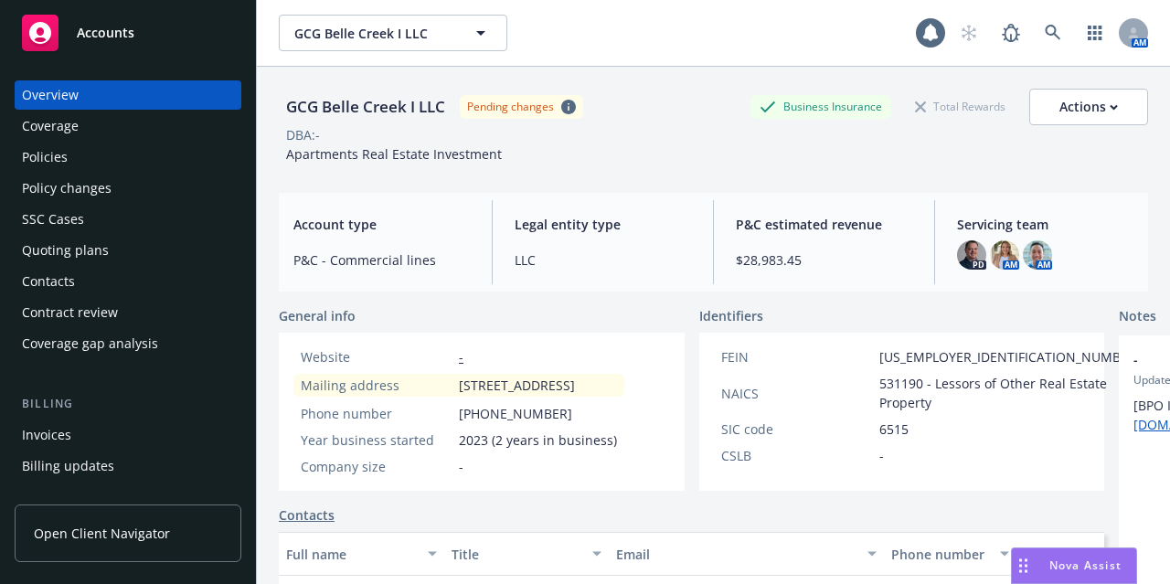
click at [164, 145] on div "Policies" at bounding box center [128, 157] width 212 height 29
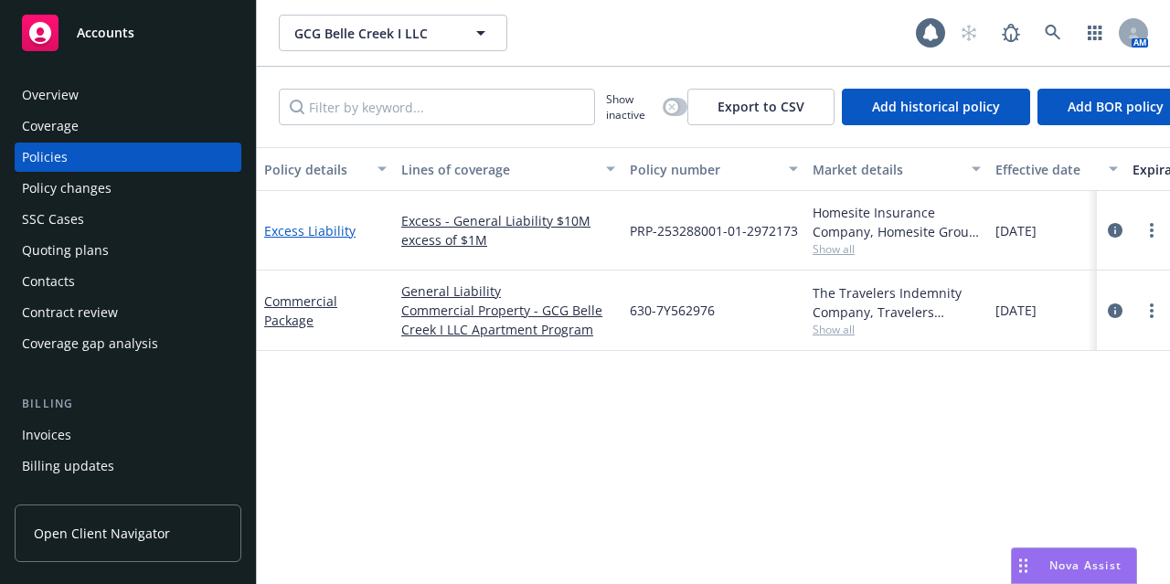
click at [322, 237] on link "Excess Liability" at bounding box center [309, 230] width 91 height 17
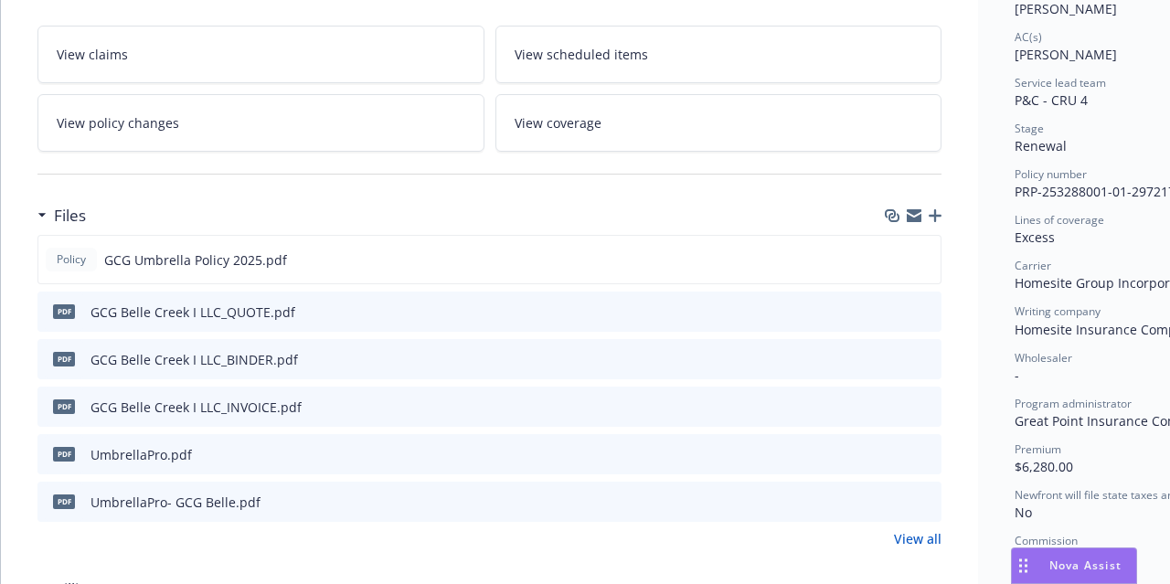
scroll to position [266, 0]
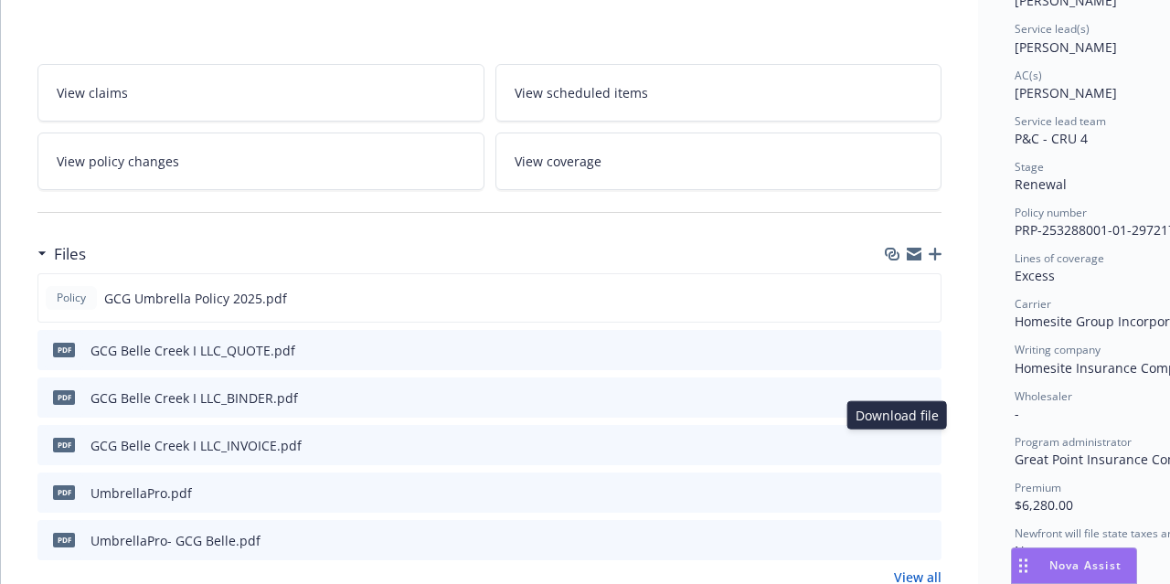
click at [894, 440] on icon "download file" at bounding box center [894, 442] width 12 height 11
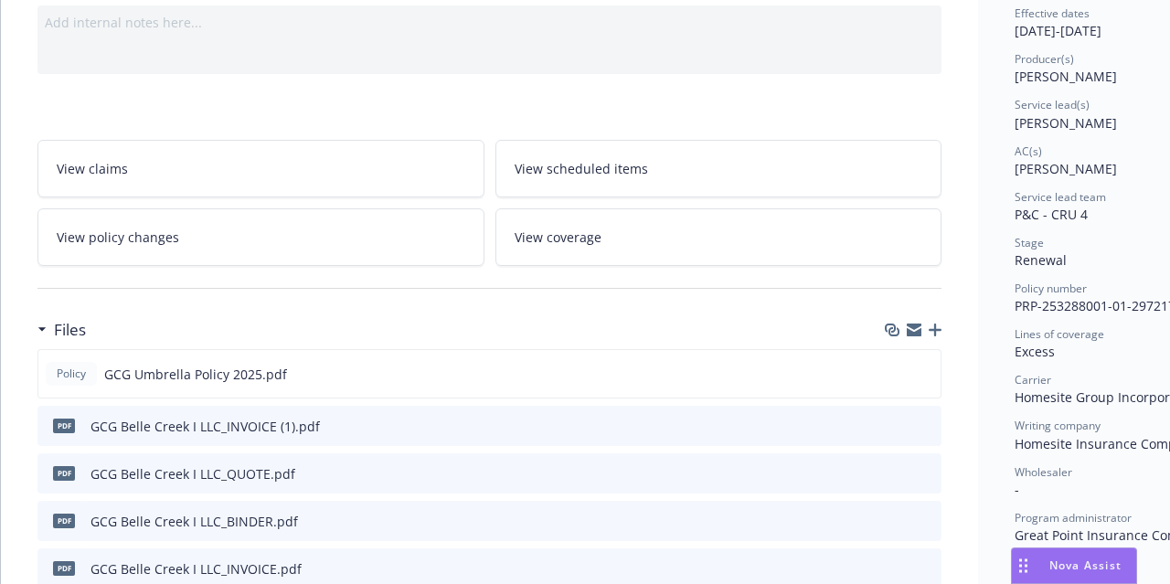
scroll to position [196, 0]
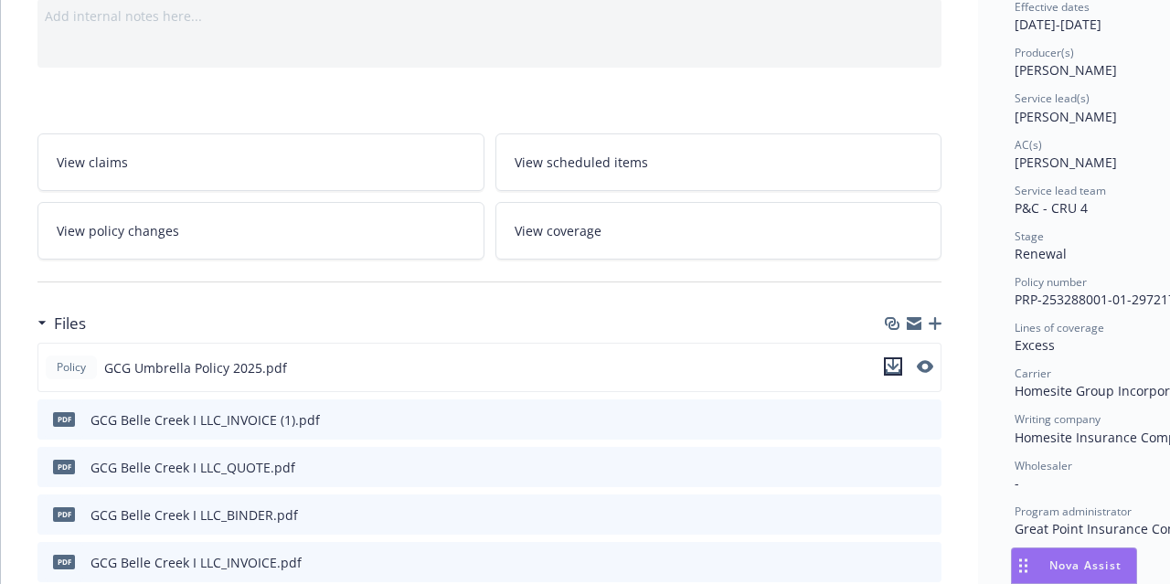
click at [896, 362] on icon "download file" at bounding box center [893, 364] width 12 height 11
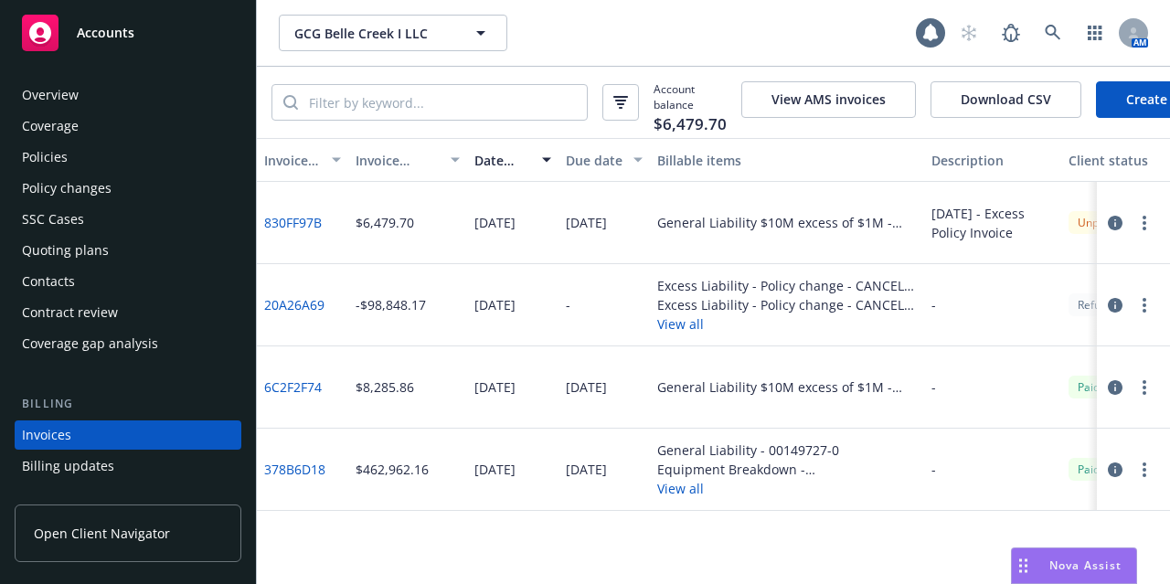
click at [183, 89] on div "Overview" at bounding box center [128, 94] width 212 height 29
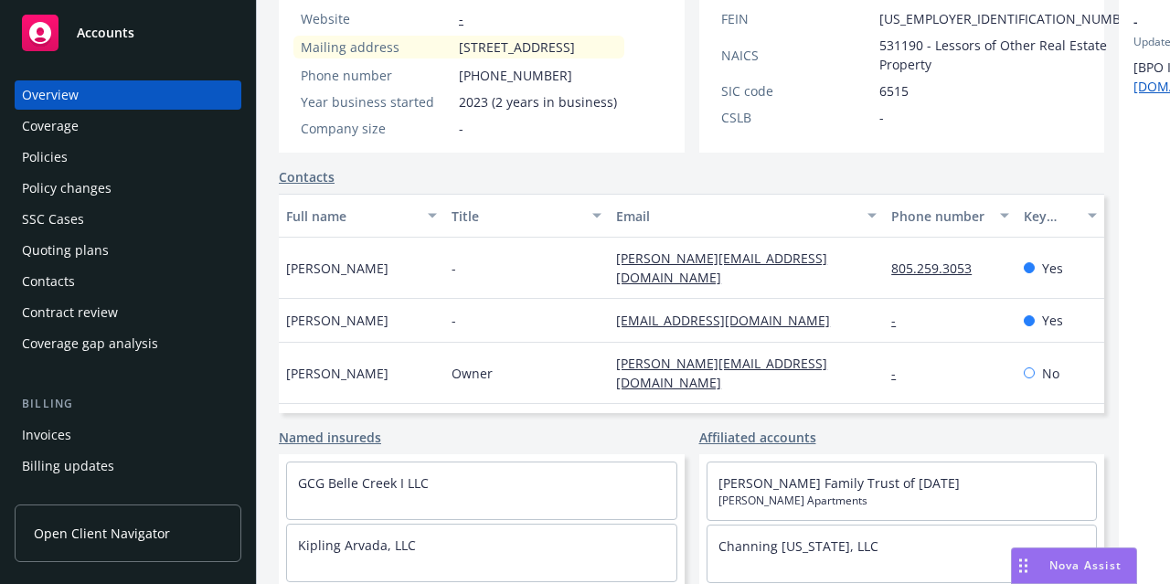
scroll to position [60, 0]
